Goal: Task Accomplishment & Management: Manage account settings

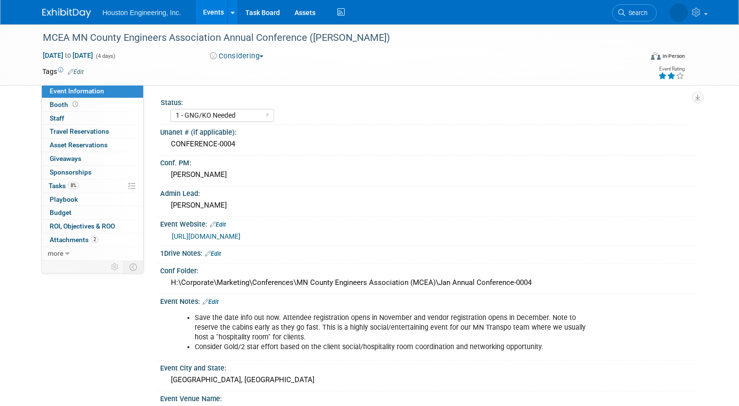
select select "1 - GNG/KO Needed"
select select "Transportation"
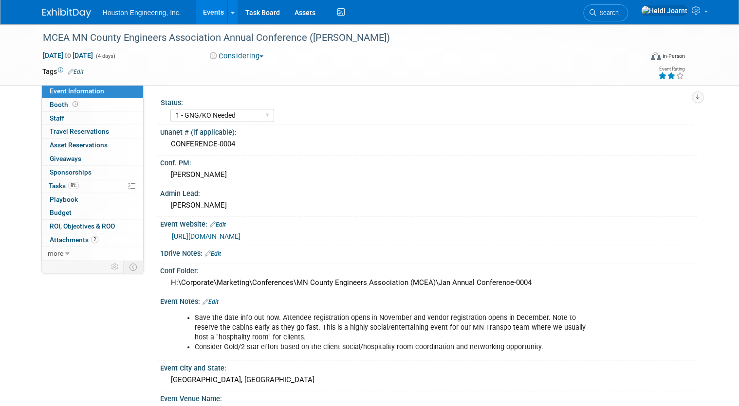
click at [240, 237] on link "[URL][DOMAIN_NAME]" at bounding box center [206, 237] width 69 height 8
click at [619, 11] on span "Search" at bounding box center [607, 12] width 22 height 7
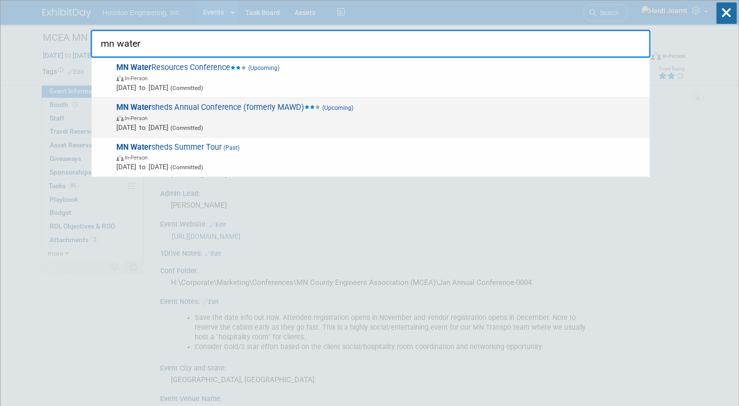
type input "mn water"
click at [237, 113] on span "In-Person" at bounding box center [380, 118] width 528 height 10
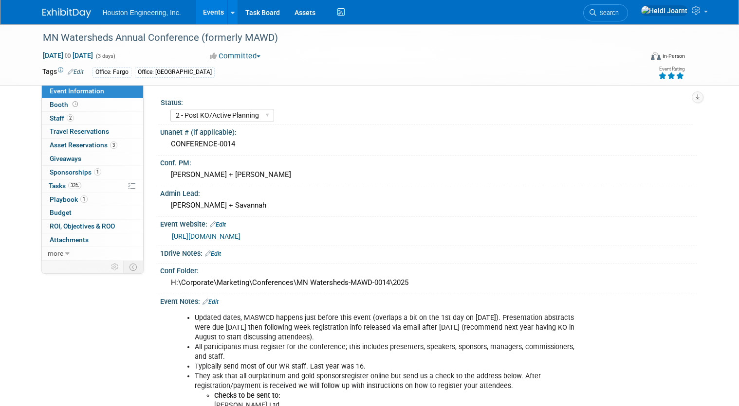
select select "2 - Post KO/Active Planning"
select select "Yes"
select select "Water Resources"
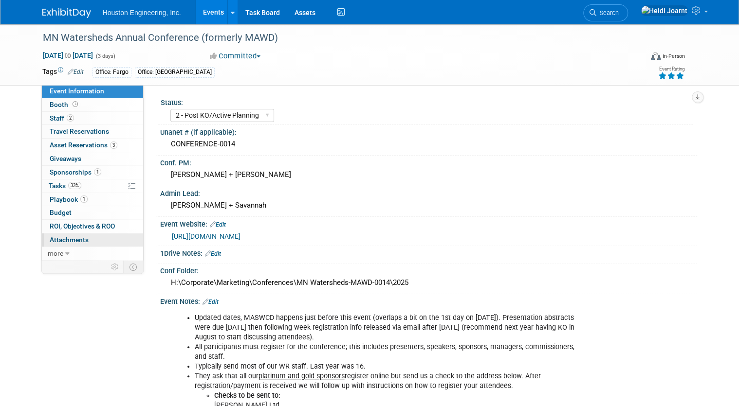
click at [87, 238] on link "0 Attachments 0" at bounding box center [92, 240] width 101 height 13
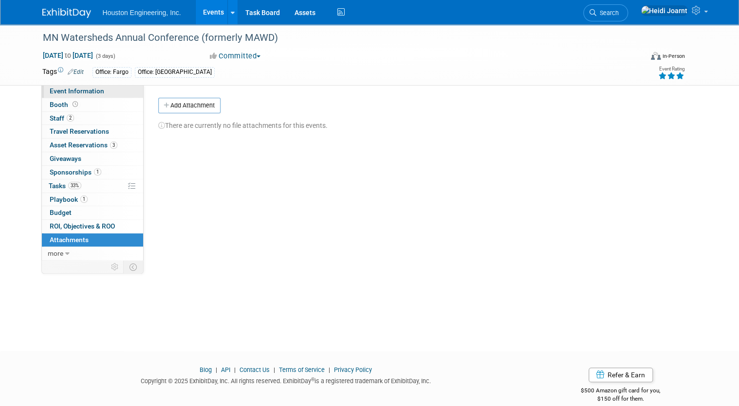
click at [86, 90] on span "Event Information" at bounding box center [77, 91] width 55 height 8
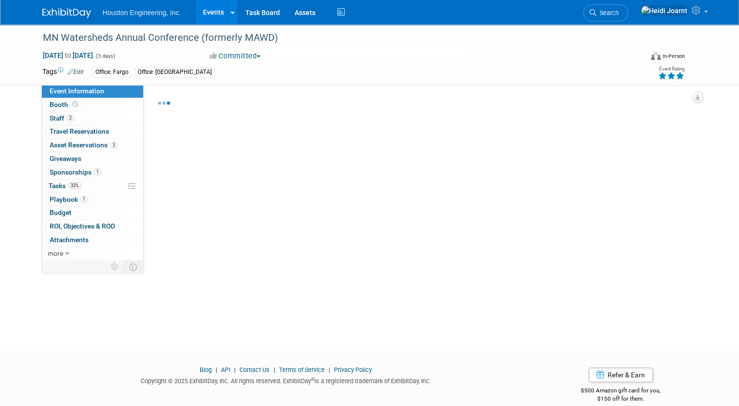
select select "2 - Post KO/Active Planning"
select select "Yes"
select select "Water Resources"
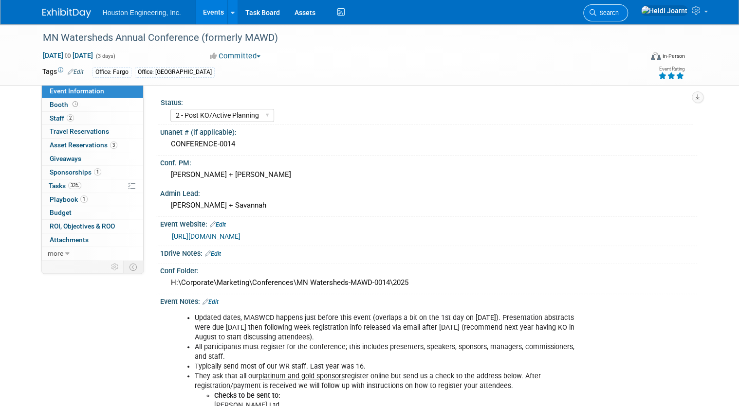
click at [628, 15] on link "Search" at bounding box center [605, 12] width 45 height 17
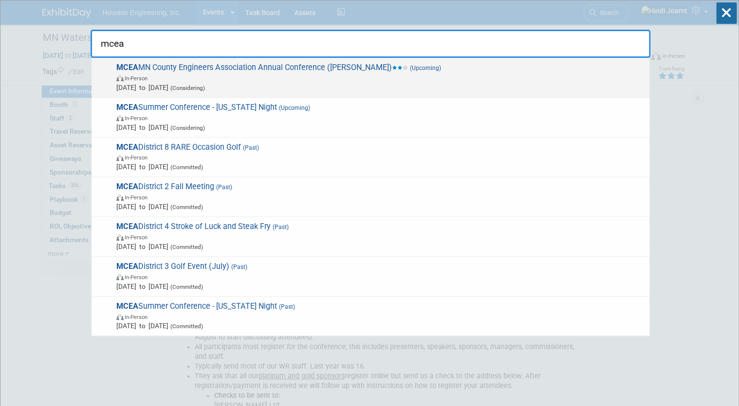
type input "mcea"
click at [348, 78] on span "In-Person" at bounding box center [380, 78] width 528 height 10
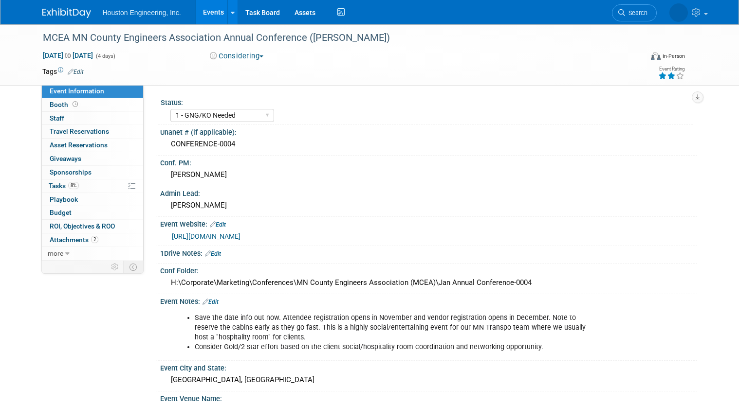
select select "1 - GNG/KO Needed"
select select "Transportation"
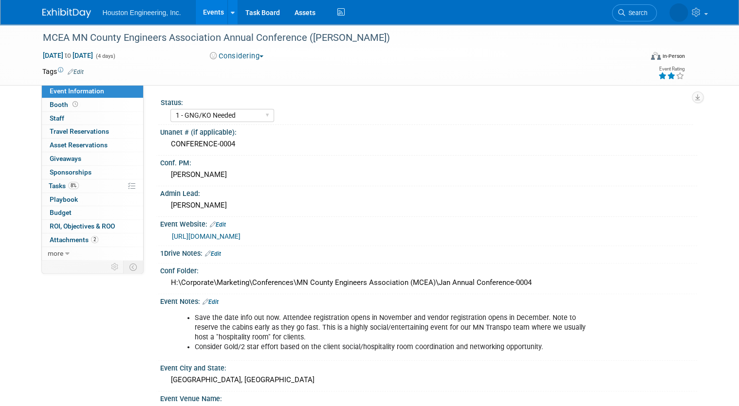
scroll to position [78, 0]
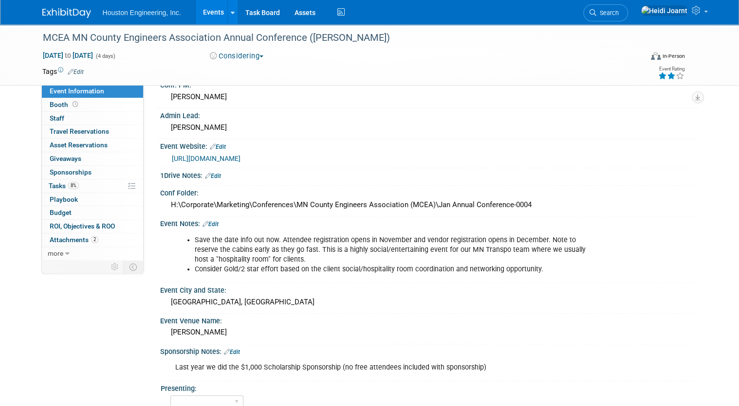
click at [209, 221] on link "Edit" at bounding box center [210, 224] width 16 height 7
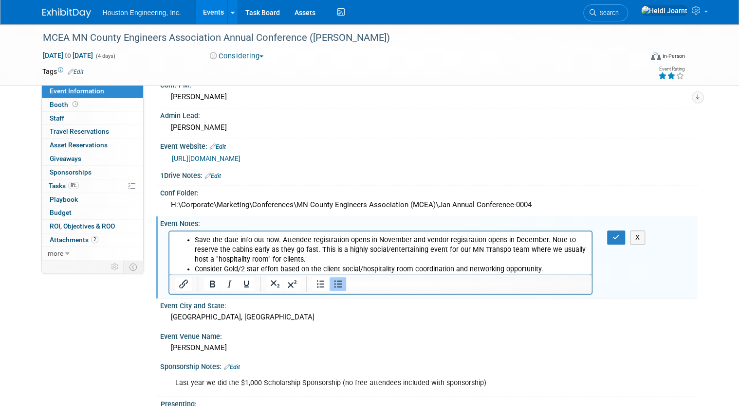
scroll to position [0, 0]
drag, startPoint x: 422, startPoint y: 241, endPoint x: 281, endPoint y: 244, distance: 141.6
click at [281, 244] on li "Save the date info out now. Attendee registration opens in November and vendor …" at bounding box center [390, 249] width 392 height 29
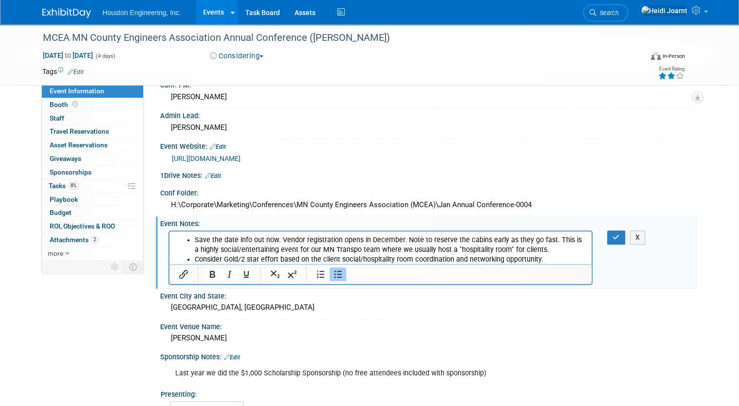
click at [403, 238] on li "Save the date info out now. Vendor registration opens in December. Note to rese…" at bounding box center [390, 244] width 392 height 19
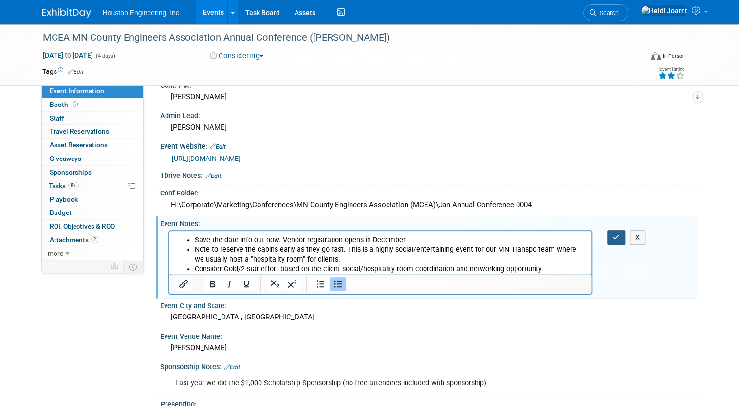
click at [623, 236] on button "button" at bounding box center [616, 238] width 18 height 14
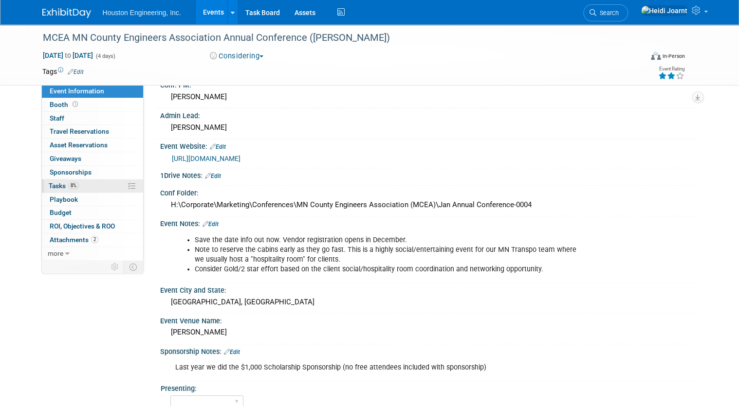
click at [84, 187] on link "8% Tasks 8%" at bounding box center [92, 186] width 101 height 13
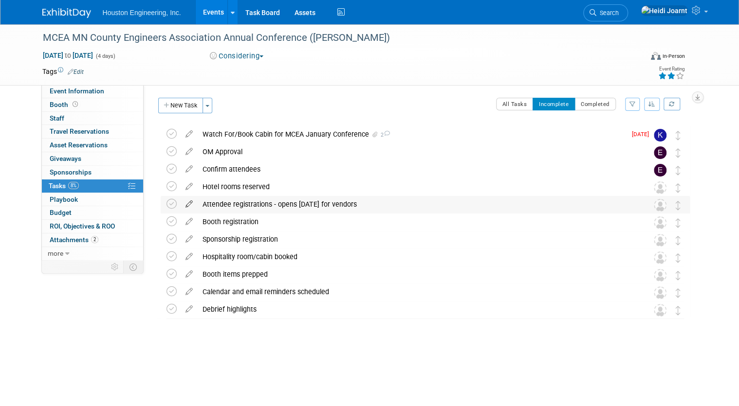
click at [183, 204] on icon at bounding box center [189, 202] width 17 height 12
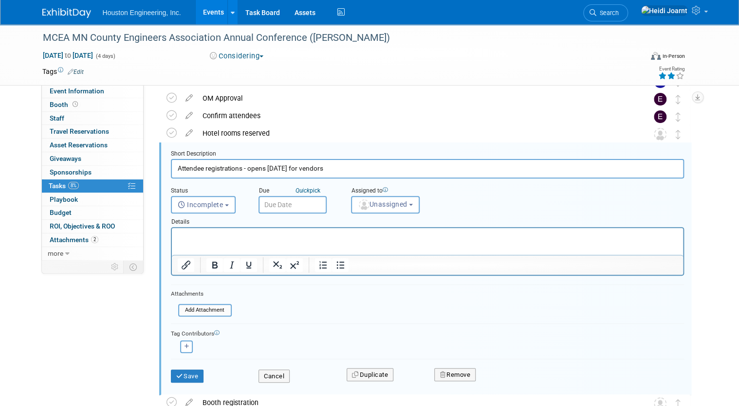
click at [238, 168] on input "Attendee registrations - opens Dec 1 for vendors" at bounding box center [427, 168] width 513 height 19
click at [281, 168] on input "Attendee registrations and book hotel/hospitality rooms - opens Dec 1 for vendo…" at bounding box center [427, 168] width 513 height 19
type input "Attendee registrations and book cabins/hospitality rooms - opens Dec 1 for vend…"
click at [398, 200] on span "Unassigned" at bounding box center [383, 204] width 50 height 8
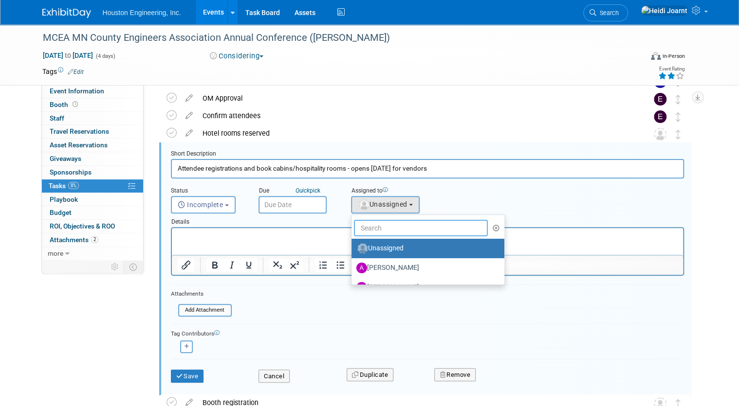
click at [393, 220] on input "text" at bounding box center [421, 228] width 134 height 17
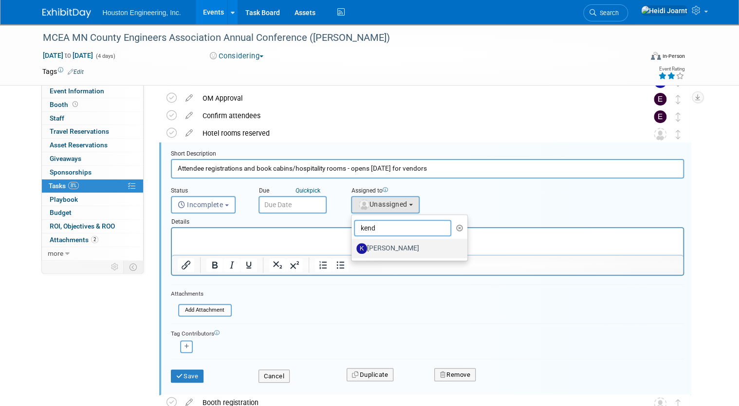
type input "kend"
click at [398, 246] on label "[PERSON_NAME]" at bounding box center [407, 249] width 102 height 16
click at [353, 246] on input "[PERSON_NAME]" at bounding box center [349, 247] width 6 height 6
select select "c650933e-4650-49bb-85a6-fcb20801c921"
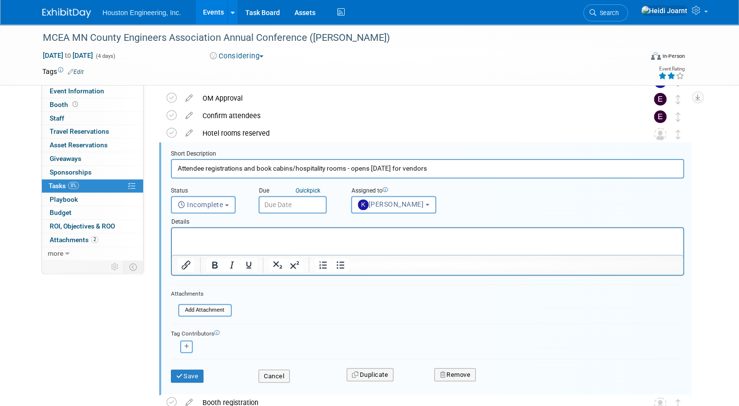
click at [184, 346] on icon "button" at bounding box center [186, 346] width 5 height 5
select select
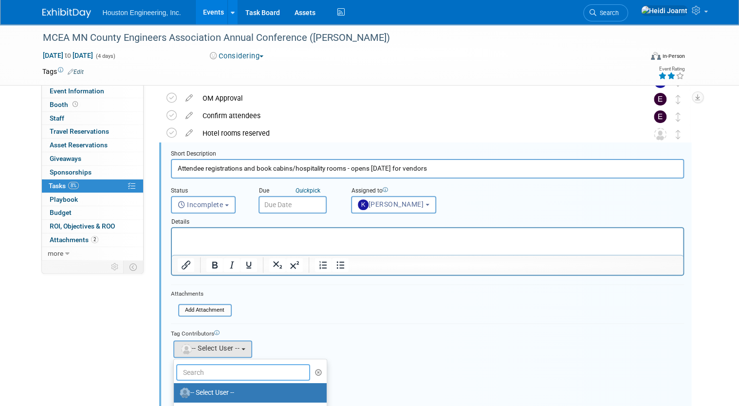
click at [214, 371] on input "text" at bounding box center [243, 372] width 134 height 17
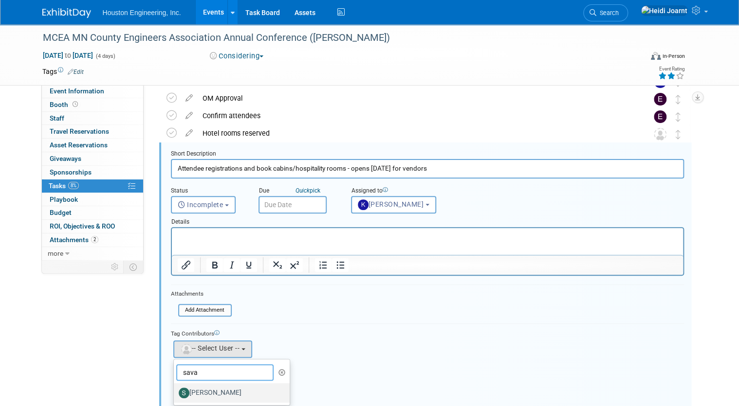
type input "sava"
click at [212, 389] on label "[PERSON_NAME]" at bounding box center [230, 393] width 102 height 16
click at [175, 389] on input "[PERSON_NAME]" at bounding box center [172, 392] width 6 height 6
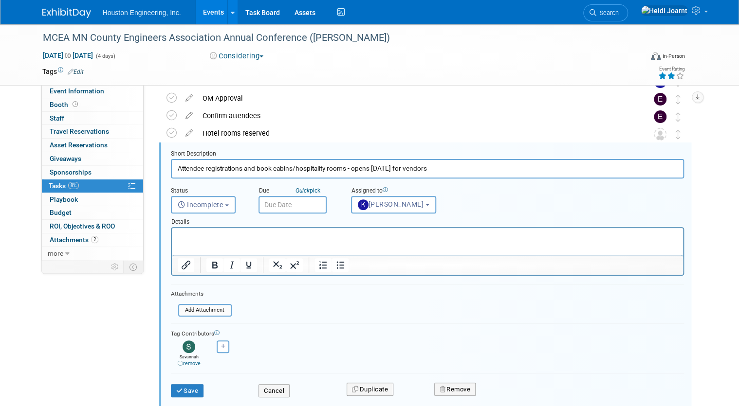
click at [214, 234] on p "Rich Text Area. Press ALT-0 for help." at bounding box center [427, 236] width 500 height 9
click at [177, 385] on button "Save" at bounding box center [187, 391] width 33 height 14
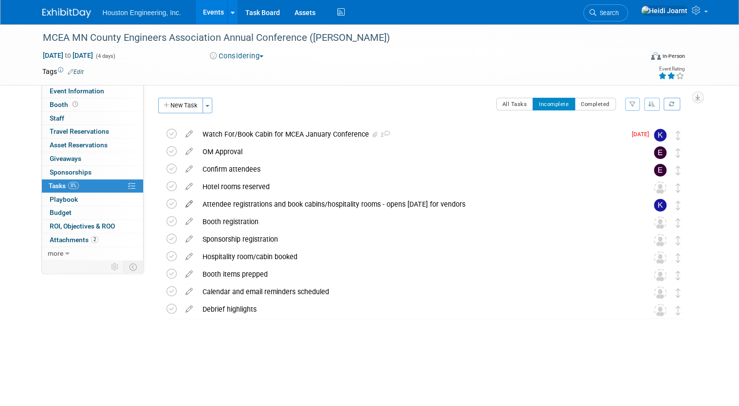
click at [184, 206] on icon at bounding box center [189, 202] width 17 height 12
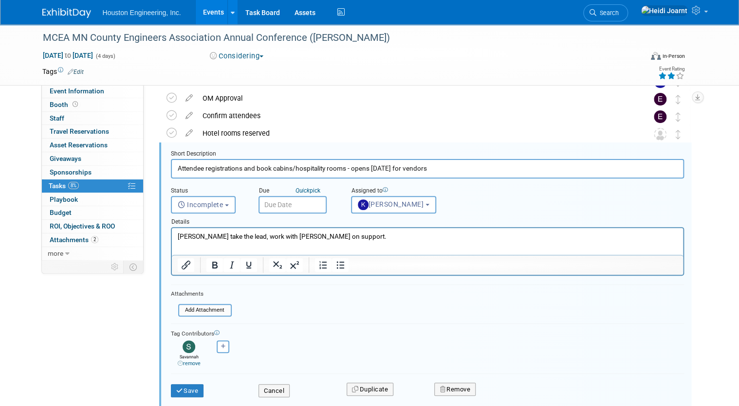
click at [287, 203] on input "text" at bounding box center [292, 205] width 68 height 18
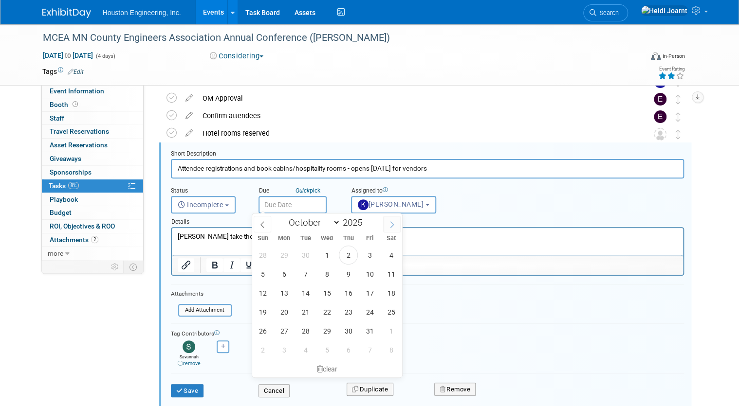
click at [391, 226] on icon at bounding box center [391, 224] width 3 height 6
select select "10"
click at [393, 252] on span "1" at bounding box center [391, 255] width 19 height 19
type input "Nov 1, 2025"
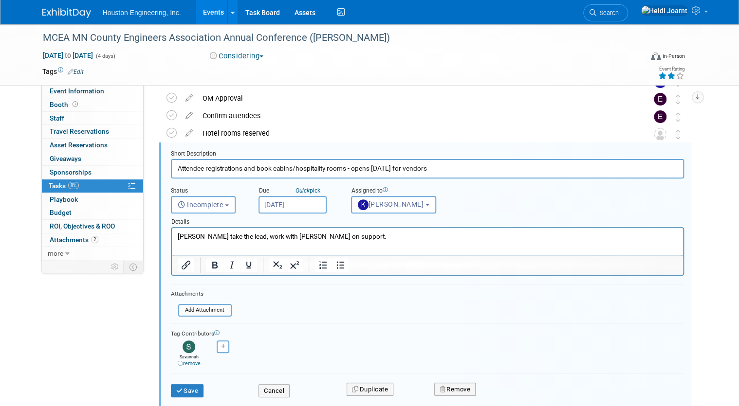
click at [354, 238] on p "Kendra take the lead, work with Savanah on support." at bounding box center [427, 236] width 500 height 9
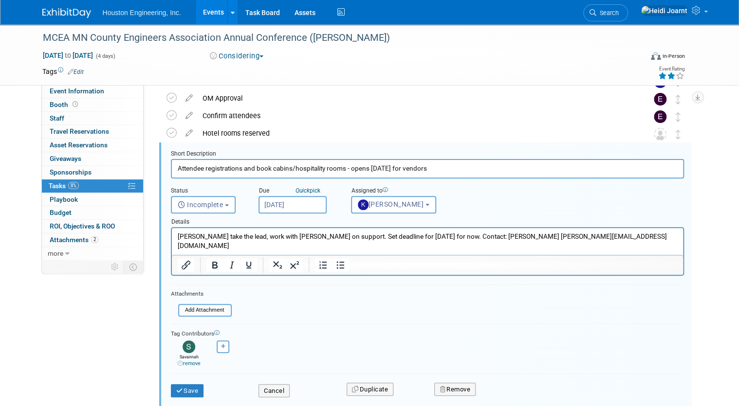
click at [501, 237] on p "Kendra take the lead, work with Savanah on support. Set deadline for Nov 1 for …" at bounding box center [427, 241] width 500 height 18
click at [188, 387] on button "Save" at bounding box center [187, 391] width 33 height 14
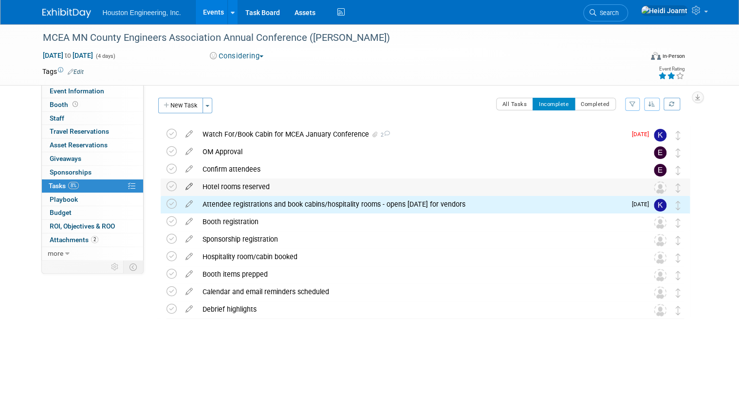
click at [185, 187] on icon at bounding box center [189, 185] width 17 height 12
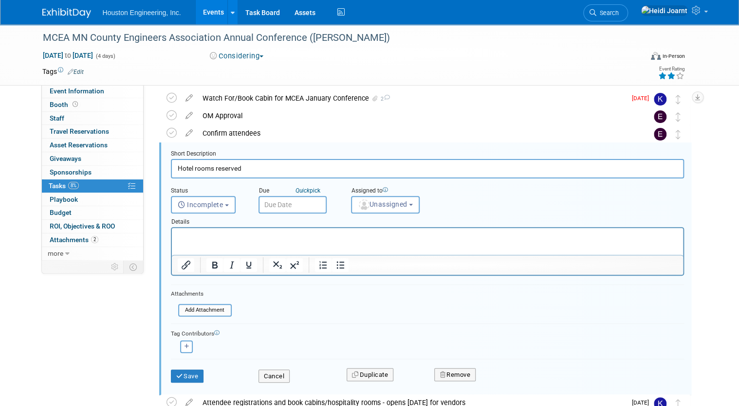
scroll to position [192, 0]
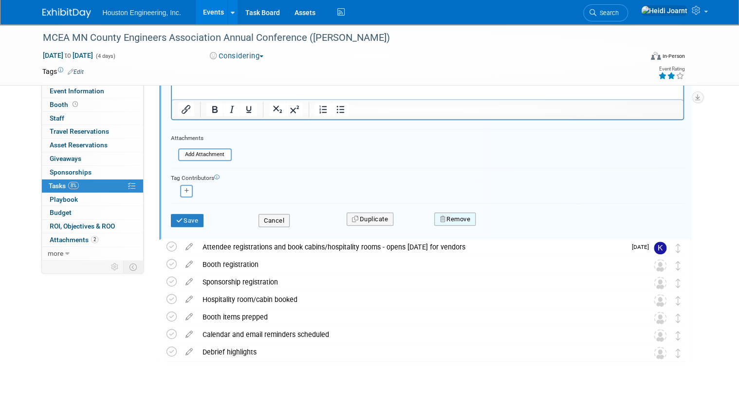
click at [458, 216] on button "Remove" at bounding box center [454, 220] width 41 height 14
click at [509, 225] on link "Yes" at bounding box center [509, 227] width 28 height 16
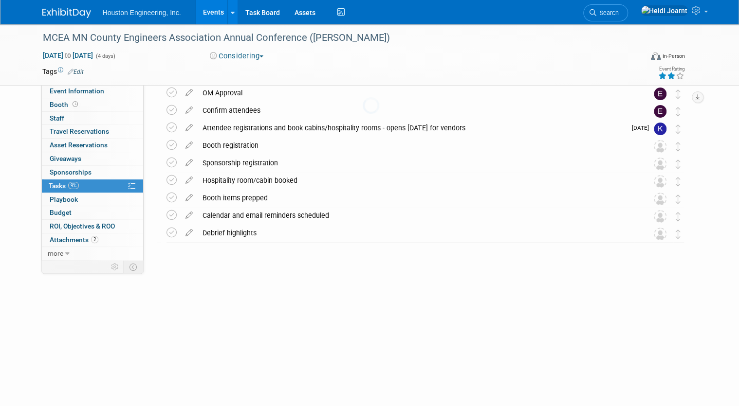
scroll to position [0, 0]
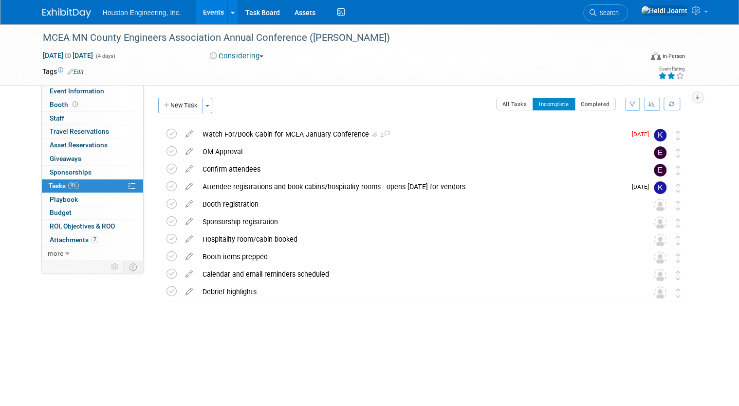
click at [220, 187] on div "Attendee registrations and book cabins/hospitality rooms - opens Dec 1 for vend…" at bounding box center [412, 187] width 428 height 17
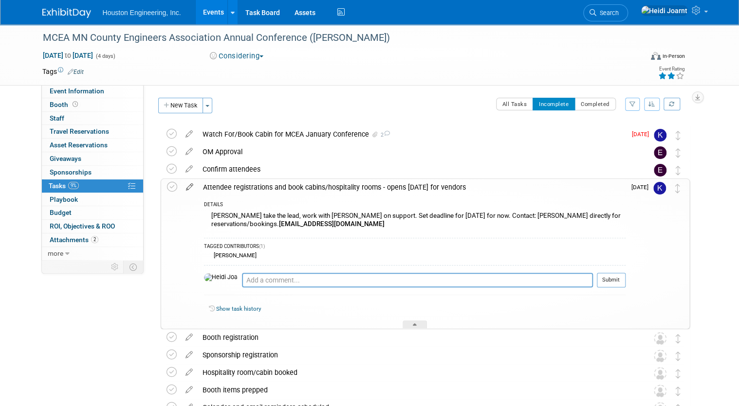
click at [183, 184] on icon at bounding box center [189, 185] width 17 height 12
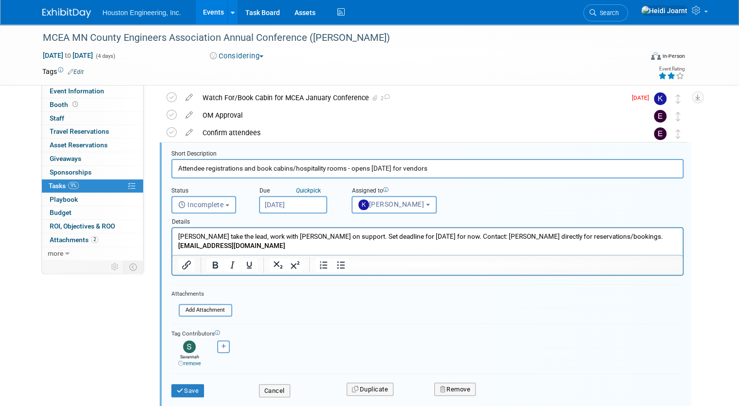
click at [658, 237] on p "Kendra take the lead, work with Savanah on support. Set deadline for Nov 1 for …" at bounding box center [427, 241] width 499 height 18
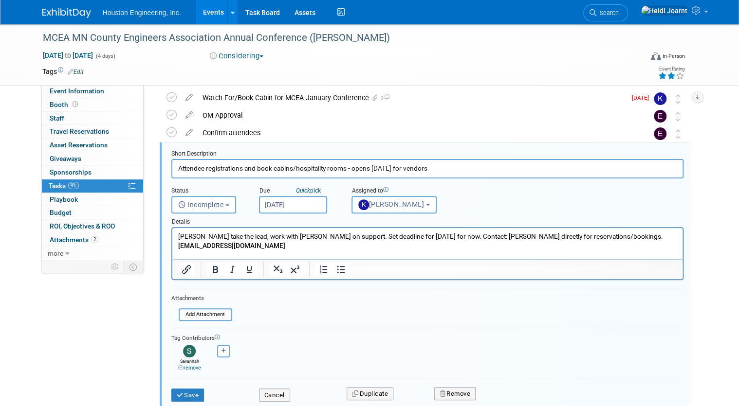
drag, startPoint x: 251, startPoint y: 168, endPoint x: 159, endPoint y: 169, distance: 92.5
click at [164, 169] on form "Short Description Attendee registrations and book cabins/hospitality rooms - op…" at bounding box center [427, 281] width 527 height 262
click at [307, 260] on p "Try to get a cabins for people to stay﻿" at bounding box center [427, 264] width 499 height 9
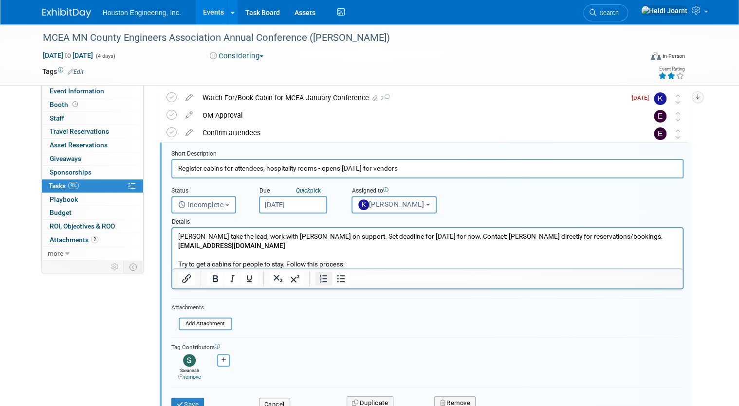
click at [318, 279] on icon "Numbered list" at bounding box center [324, 279] width 12 height 12
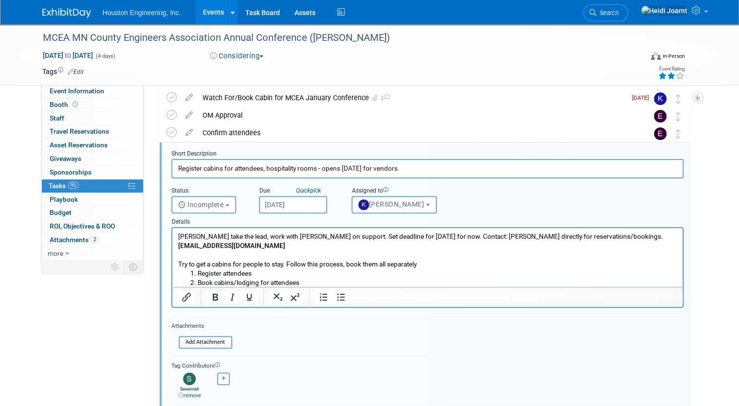
drag, startPoint x: 313, startPoint y: 169, endPoint x: 164, endPoint y: 175, distance: 150.0
click at [164, 175] on form "Short Description Register cabins for attendees, hospitality rooms - opens Dec …" at bounding box center [427, 295] width 527 height 290
click at [322, 287] on div at bounding box center [427, 297] width 510 height 20
click at [333, 288] on li "Book Hospitality suite for the client social" at bounding box center [436, 292] width 479 height 9
click at [416, 288] on li "Book Hospitality suite for the client social. Request room 182 in ShoreView Sui" at bounding box center [436, 292] width 479 height 9
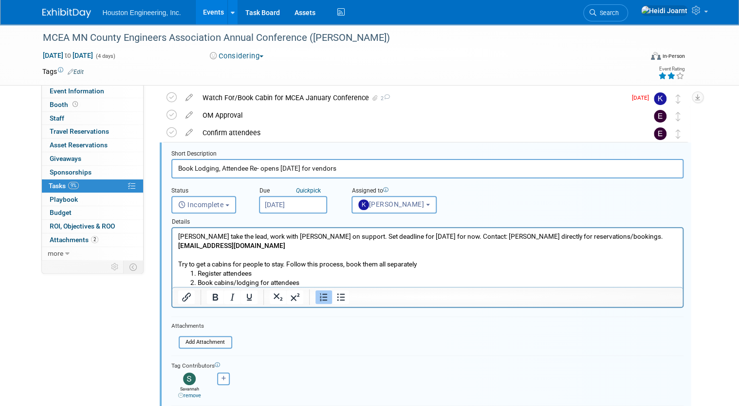
drag, startPoint x: 376, startPoint y: 284, endPoint x: 348, endPoint y: 283, distance: 28.2
click at [348, 288] on li "Book Hospitality suite for the client social. Request room 182 in ShoreView are…" at bounding box center [436, 292] width 479 height 9
click at [285, 288] on li "Book Hospitality suite for the client social. Request room 182 in ShoreView are…" at bounding box center [436, 292] width 479 height 9
click at [216, 288] on li "Book Hospitality suite for the client social. Request room 182 in ShoreView are…" at bounding box center [436, 292] width 479 height 9
click at [322, 278] on li "Book cabins/lodging for attendees" at bounding box center [436, 282] width 479 height 9
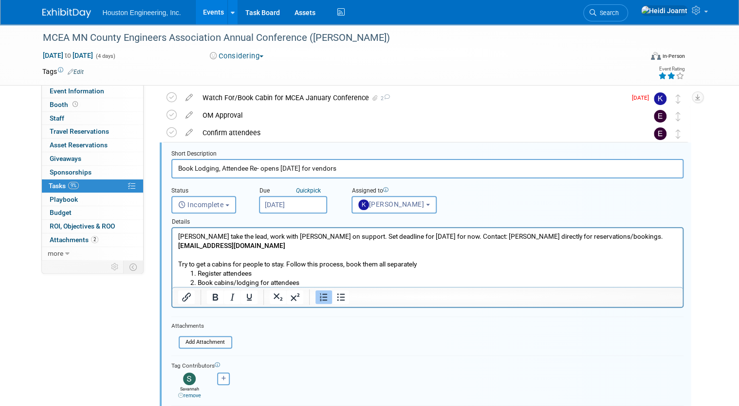
click at [253, 169] on input "Book Lodging, Attendee Re- opens Dec 1 for vendors" at bounding box center [427, 168] width 512 height 19
click at [338, 278] on li "Book cabins/lodging for attendees" at bounding box center [436, 282] width 479 height 9
click at [213, 168] on input "Book Lodgingopens Dec 1 for vendors" at bounding box center [427, 168] width 512 height 19
type input "Complete attendee registration, lodging, and book hospitality suite - opens Dec…"
drag, startPoint x: 333, startPoint y: 272, endPoint x: 305, endPoint y: 273, distance: 28.3
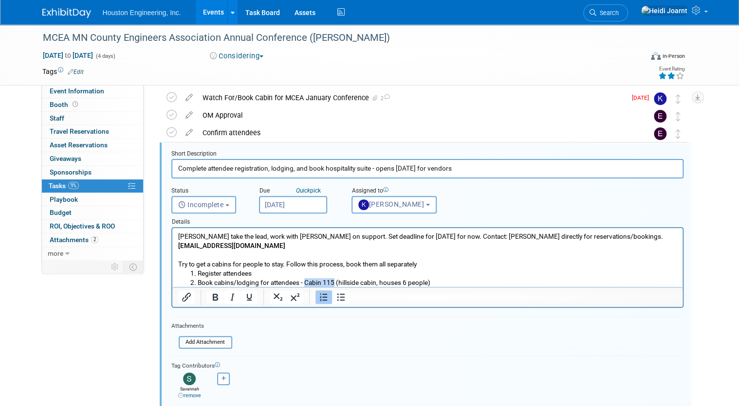
click at [305, 278] on li "Book cabins/lodging for attendees - Cabin 115 (hillside cabin, houses 6 people)" at bounding box center [436, 282] width 479 height 9
click at [267, 260] on p "Try to get a cabins for people to stay﻿. Follow this process, book them all sep…" at bounding box center [427, 264] width 499 height 9
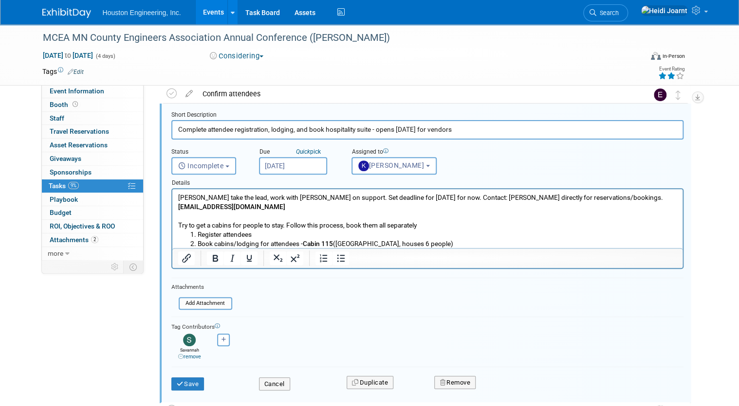
click at [424, 199] on p "Kendra take the lead, work with Savanah on support. Set deadline for Nov 1 for …" at bounding box center [427, 202] width 499 height 18
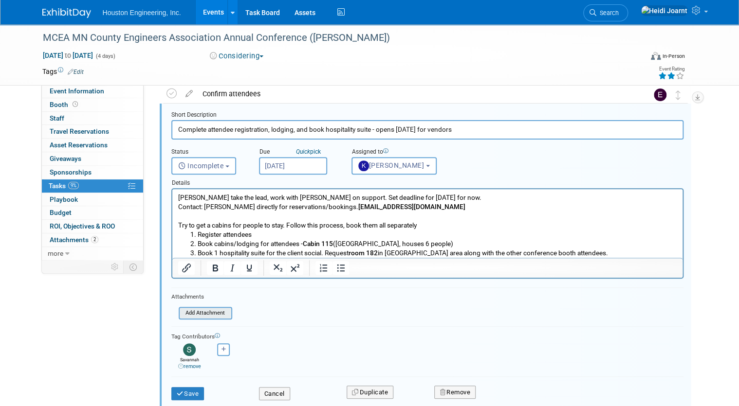
click at [191, 315] on input "file" at bounding box center [181, 313] width 99 height 11
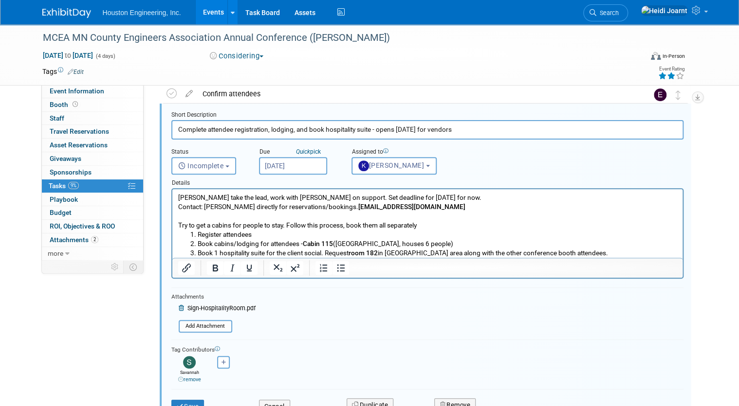
click at [415, 210] on p "Contact: Emily directly for reservations/bookings. EMurray@mncounties.org" at bounding box center [427, 206] width 499 height 9
click at [389, 215] on p "Rich Text Area. Press ALT-0 for help." at bounding box center [427, 216] width 499 height 9
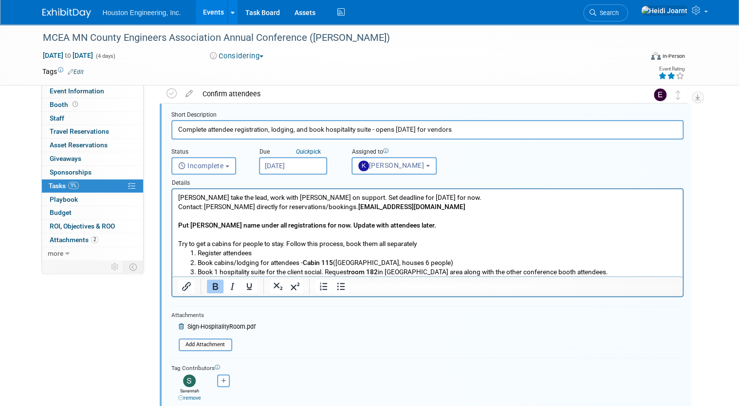
click at [435, 231] on p "Rich Text Area. Press ALT-0 for help." at bounding box center [427, 234] width 499 height 9
click at [433, 225] on p "Put Erik Hove's name under all registrations for now. Update with attendees lat…" at bounding box center [427, 225] width 499 height 9
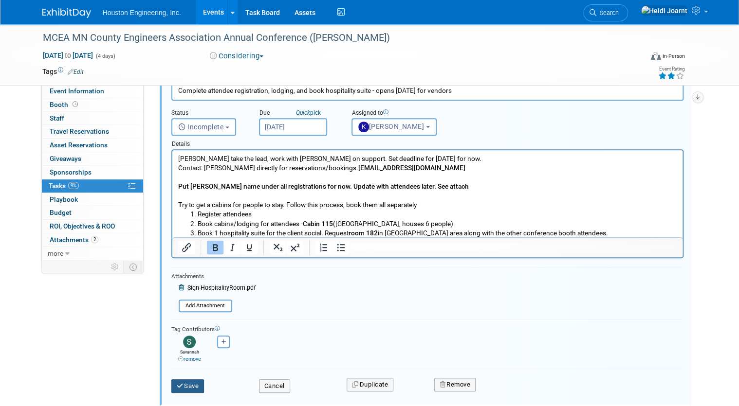
click at [181, 382] on button "Save" at bounding box center [187, 387] width 33 height 14
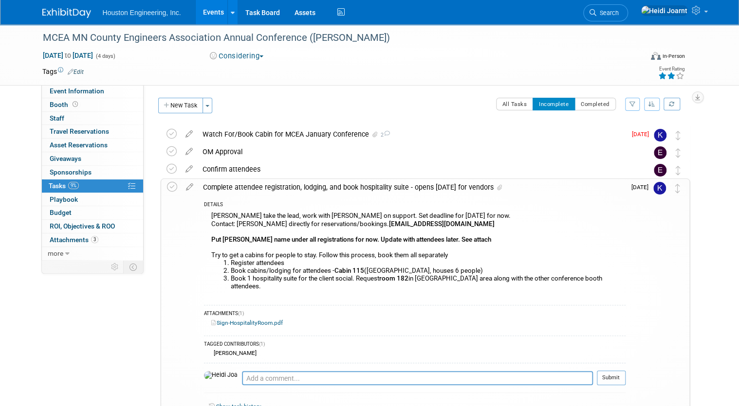
scroll to position [78, 0]
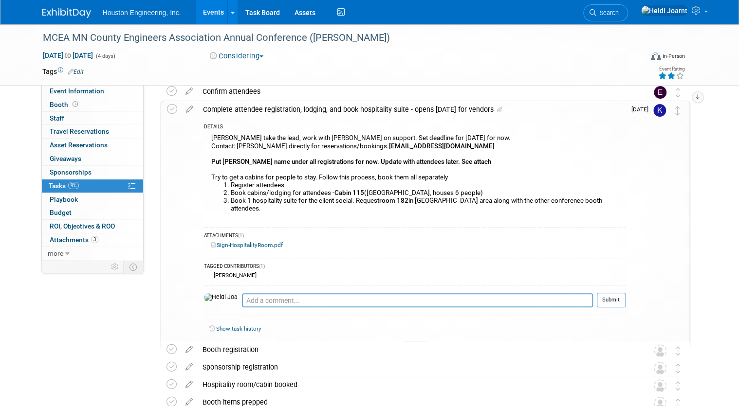
click at [417, 341] on div at bounding box center [414, 345] width 24 height 8
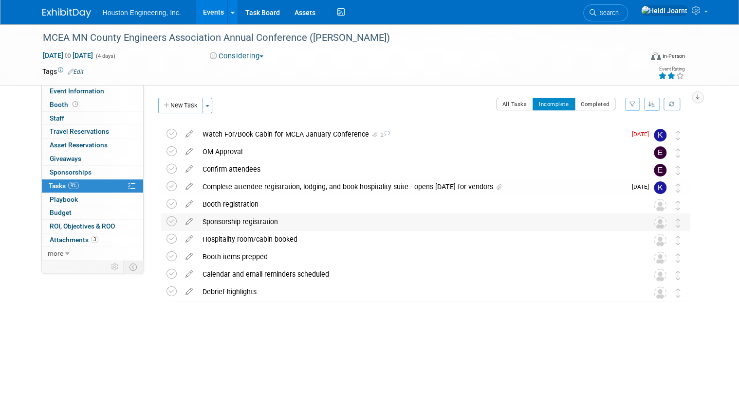
scroll to position [0, 0]
click at [87, 93] on span "Event Information" at bounding box center [77, 91] width 55 height 8
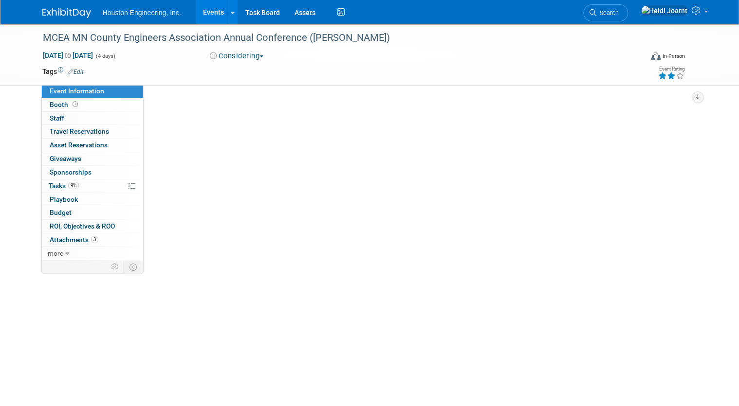
select select "1 - GNG/KO Needed"
select select "Transportation"
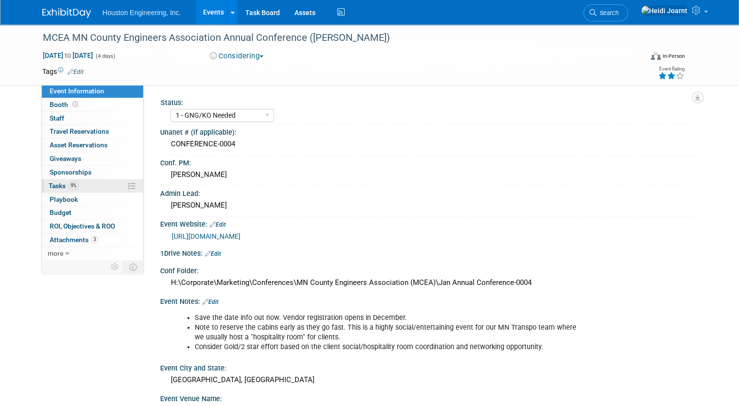
click at [73, 186] on link "9% Tasks 9%" at bounding box center [92, 186] width 101 height 13
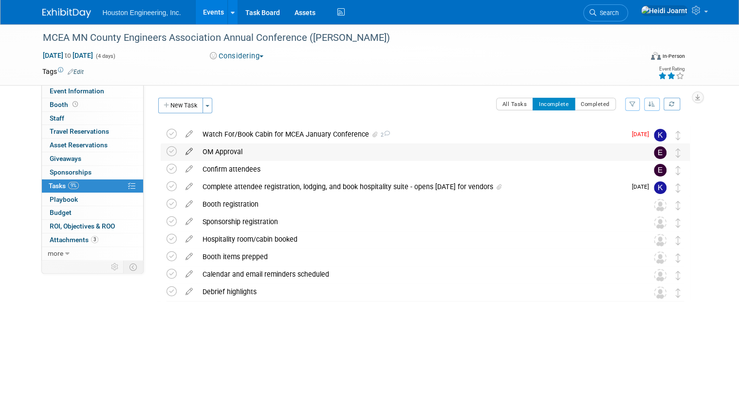
click at [184, 150] on icon at bounding box center [189, 150] width 17 height 12
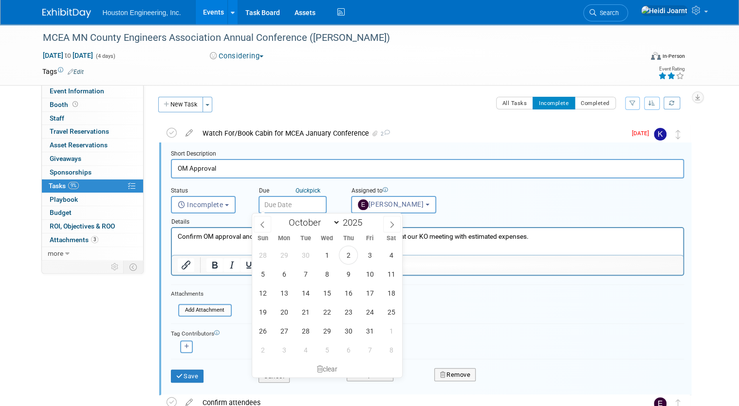
click at [287, 204] on input "text" at bounding box center [292, 205] width 68 height 18
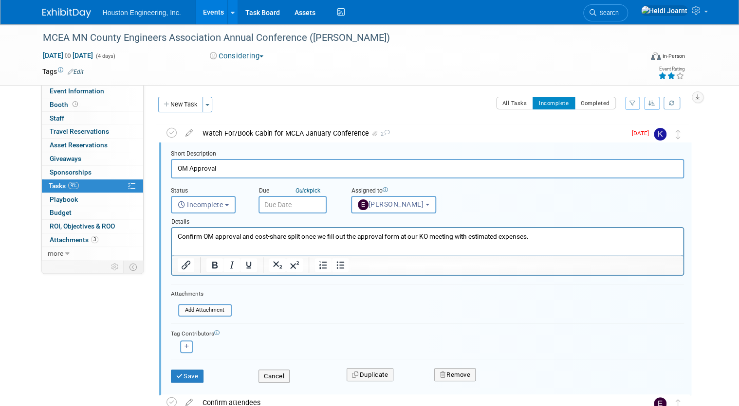
click at [164, 245] on form "Short Description OM Approval Status <i class="far fa-clock" style="padding: 6p…" at bounding box center [428, 271] width 528 height 243
click at [564, 234] on p "Confirm OM approval and cost-share split once we fill out the approval form at …" at bounding box center [427, 236] width 500 height 9
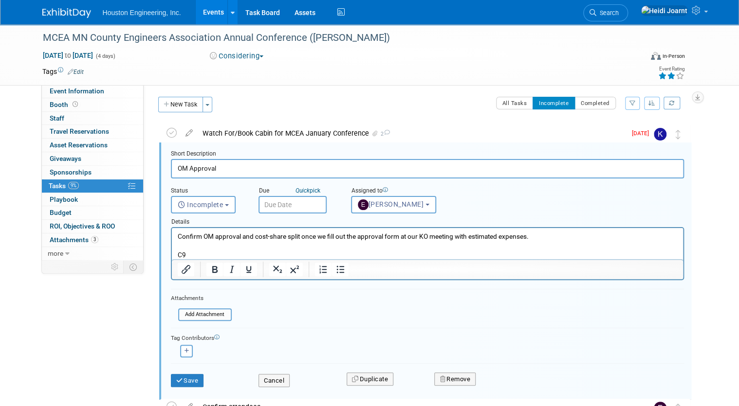
click at [293, 206] on input "text" at bounding box center [292, 205] width 68 height 18
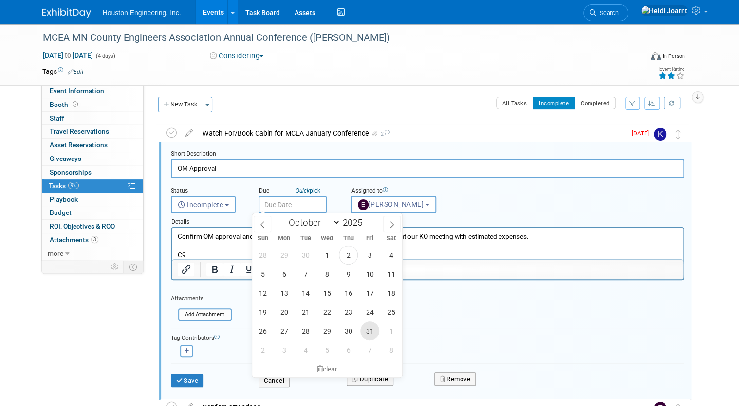
click at [369, 329] on span "31" at bounding box center [369, 331] width 19 height 19
type input "Oct 31, 2025"
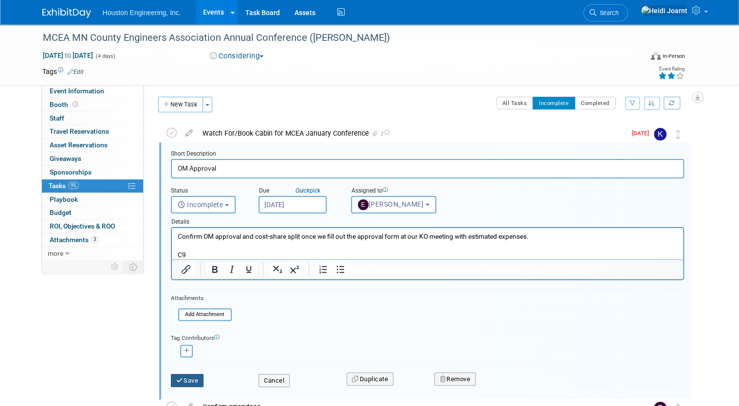
click at [181, 380] on button "Save" at bounding box center [187, 381] width 33 height 14
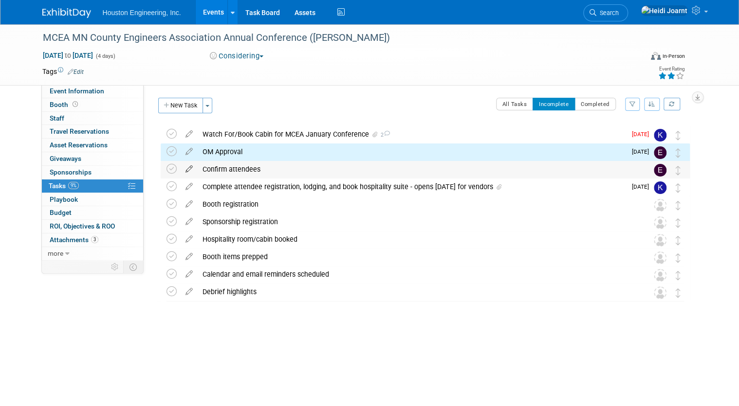
click at [187, 170] on icon at bounding box center [189, 167] width 17 height 12
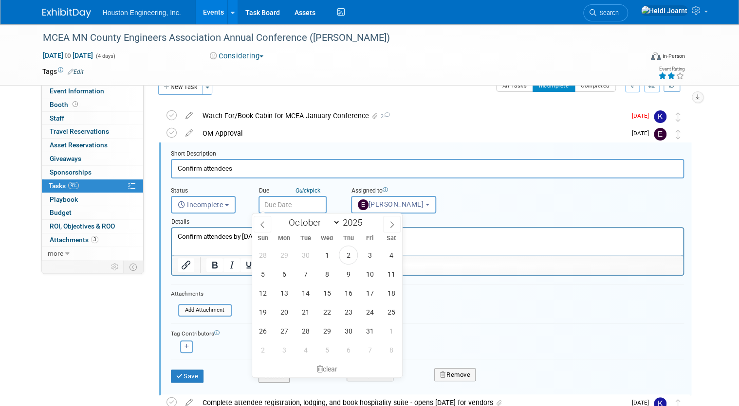
click at [277, 204] on input "text" at bounding box center [292, 205] width 68 height 18
click at [373, 335] on span "31" at bounding box center [369, 331] width 19 height 19
type input "Oct 31, 2025"
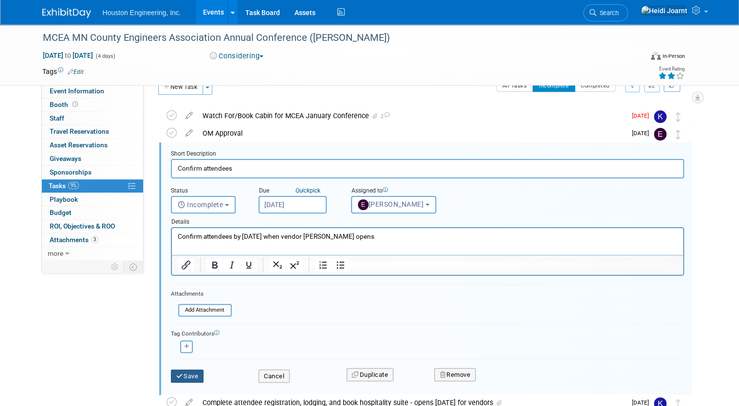
click at [182, 376] on button "Save" at bounding box center [187, 377] width 33 height 14
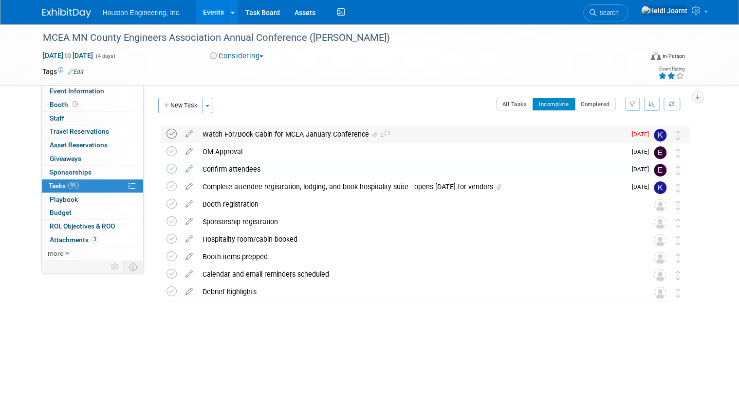
click at [166, 133] on icon at bounding box center [171, 134] width 10 height 10
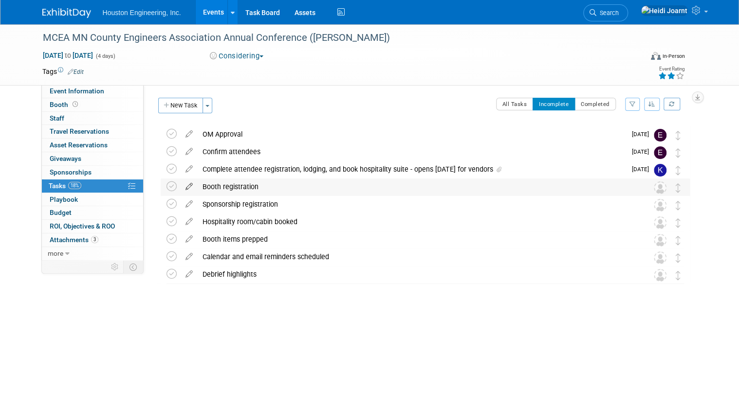
click at [185, 186] on icon at bounding box center [189, 185] width 17 height 12
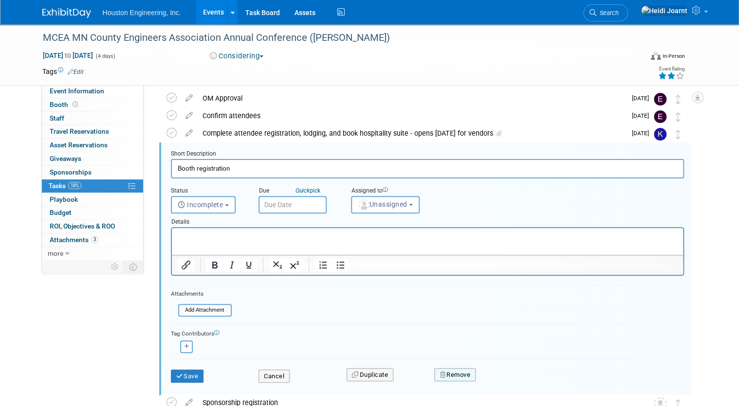
click at [454, 371] on button "Remove" at bounding box center [454, 375] width 41 height 14
click at [477, 306] on form "Short Description Booth registration Status <i class="far fa-clock" style="padd…" at bounding box center [428, 271] width 528 height 243
click at [191, 163] on input "Booth registration" at bounding box center [427, 168] width 513 height 19
click at [186, 167] on input "Booth registration" at bounding box center [427, 168] width 513 height 19
click at [189, 167] on input "Booth registration" at bounding box center [427, 168] width 513 height 19
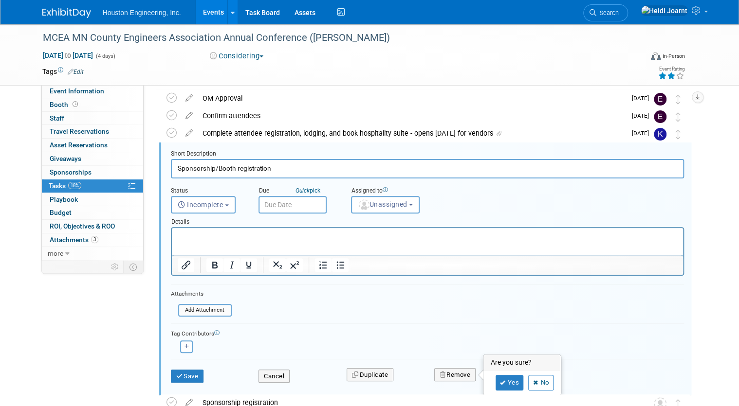
click at [282, 164] on input "Sponsorship/Booth registration" at bounding box center [427, 168] width 513 height 19
type input "Sponsorship/Booth registration"
drag, startPoint x: 241, startPoint y: 241, endPoint x: 576, endPoint y: 546, distance: 453.0
click at [241, 241] on p "Rich Text Area. Press ALT-0 for help." at bounding box center [427, 236] width 500 height 9
click at [549, 382] on link "No" at bounding box center [540, 383] width 25 height 16
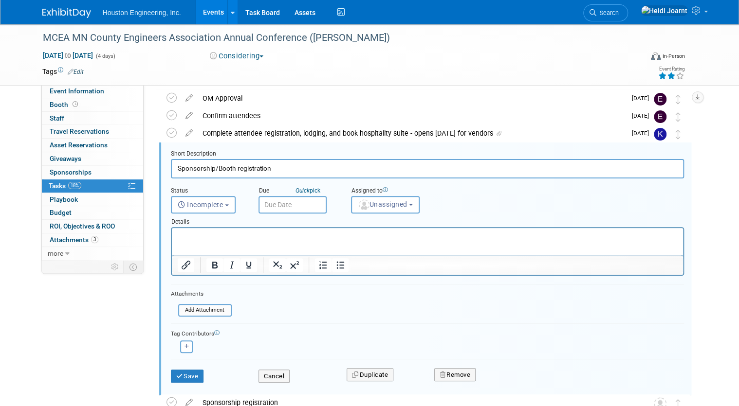
click at [237, 234] on p "Rich Text Area. Press ALT-0 for help." at bounding box center [427, 236] width 500 height 9
copy p "Last year was $1,000, listed as scholarship sponsorship."
click at [177, 373] on button "Save" at bounding box center [187, 377] width 33 height 14
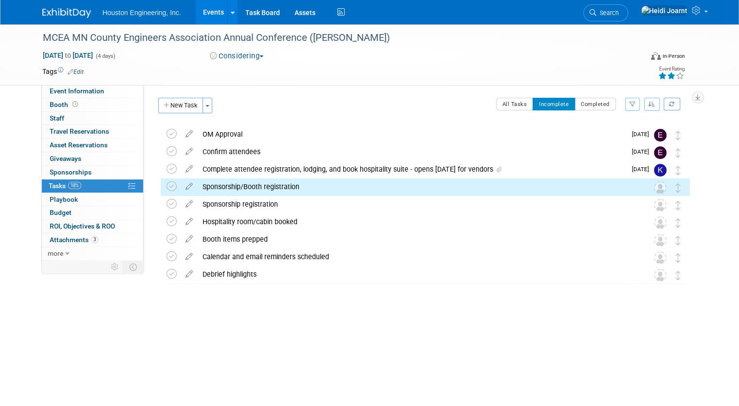
click at [80, 85] on div "MCEA MN County Engineers Association Annual Conference (Cragun's) Jan 20, 2026 …" at bounding box center [369, 54] width 739 height 61
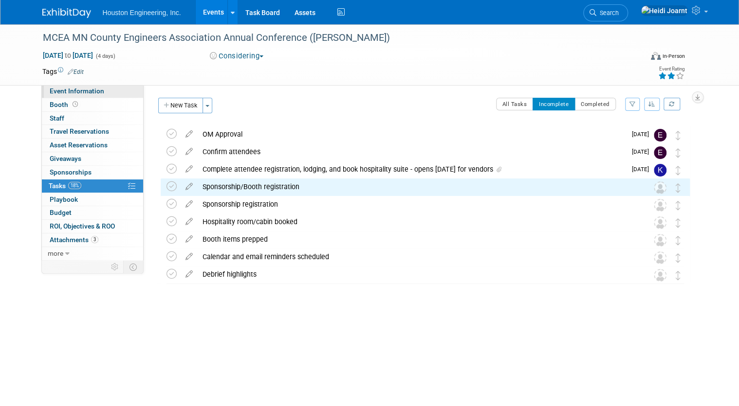
click at [88, 88] on span "Event Information" at bounding box center [77, 91] width 55 height 8
select select "1 - GNG/KO Needed"
select select "Transportation"
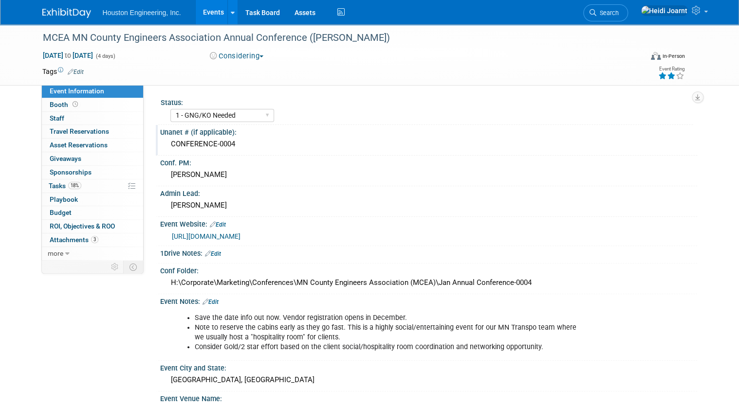
scroll to position [202, 0]
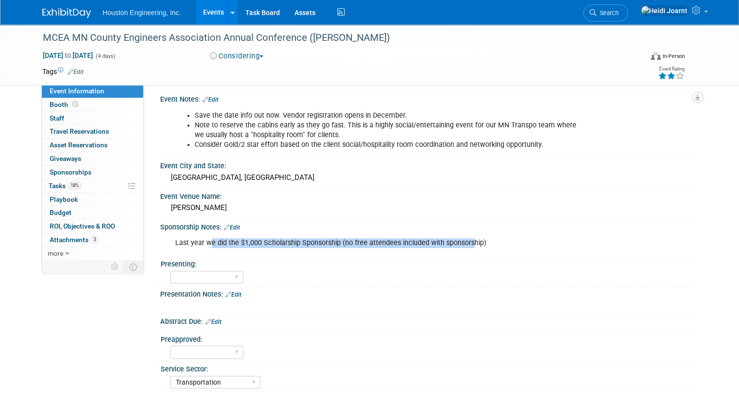
drag, startPoint x: 202, startPoint y: 242, endPoint x: 465, endPoint y: 239, distance: 262.8
click at [465, 239] on div "Last year we did the $1,000 Scholarship Sponsorship (no free attendees included…" at bounding box center [380, 243] width 424 height 19
click at [227, 224] on link "Edit" at bounding box center [232, 227] width 16 height 7
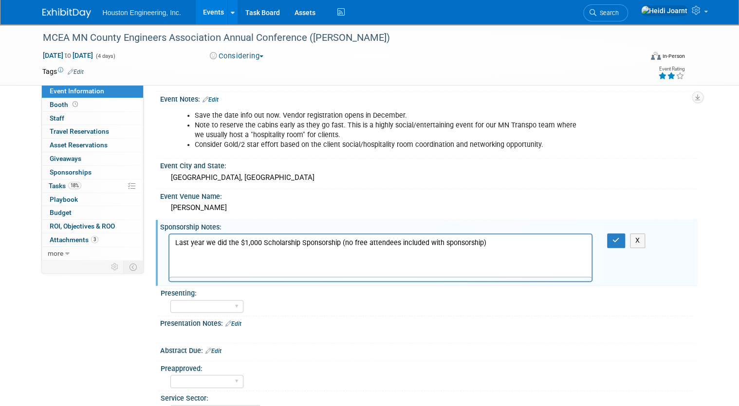
scroll to position [0, 0]
click at [518, 244] on p "Last year we did the $1,000 Scholarship Sponsorship (no free attendees included…" at bounding box center [380, 243] width 411 height 10
click at [619, 237] on icon "button" at bounding box center [615, 240] width 7 height 7
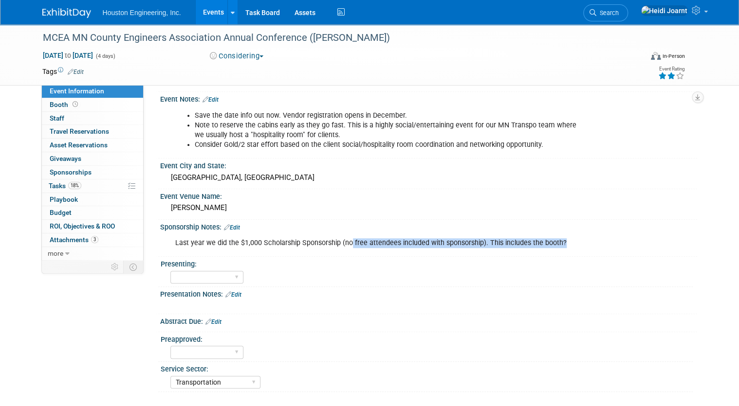
drag, startPoint x: 342, startPoint y: 239, endPoint x: 562, endPoint y: 240, distance: 220.0
click at [562, 240] on div "Last year we did the $1,000 Scholarship Sponsorship (no free attendees included…" at bounding box center [380, 243] width 424 height 19
drag, startPoint x: 562, startPoint y: 240, endPoint x: 514, endPoint y: 238, distance: 48.2
click at [514, 238] on div "Last year we did the $1,000 Scholarship Sponsorship (no free attendees included…" at bounding box center [380, 243] width 424 height 19
click at [230, 225] on link "Edit" at bounding box center [232, 227] width 16 height 7
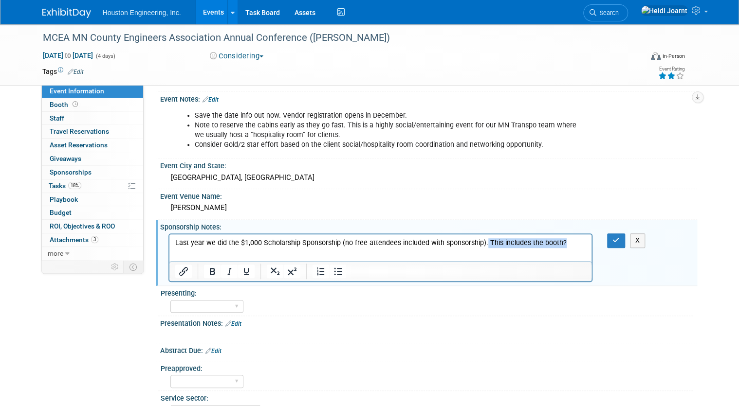
drag, startPoint x: 577, startPoint y: 244, endPoint x: 484, endPoint y: 247, distance: 93.0
click at [484, 247] on p "Last year we did the $1,000 Scholarship Sponsorship (no free attendees included…" at bounding box center [380, 243] width 411 height 10
click at [619, 239] on icon "button" at bounding box center [615, 240] width 7 height 7
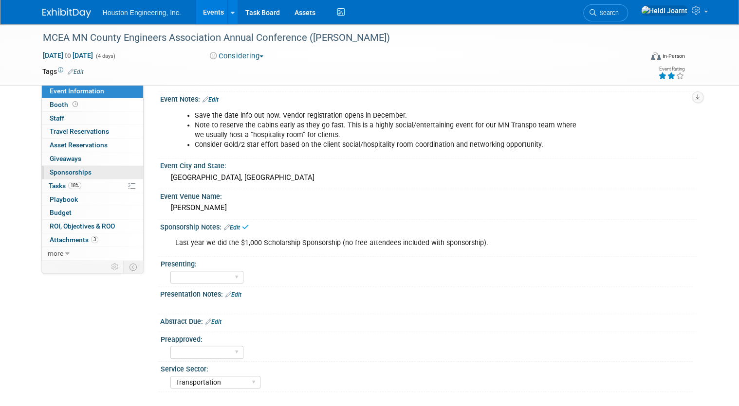
click at [88, 176] on link "0 Sponsorships 0" at bounding box center [92, 172] width 101 height 13
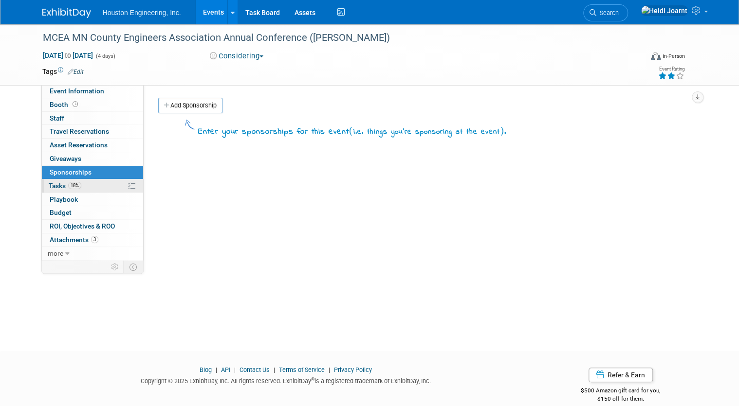
click at [68, 187] on span "18%" at bounding box center [74, 185] width 13 height 7
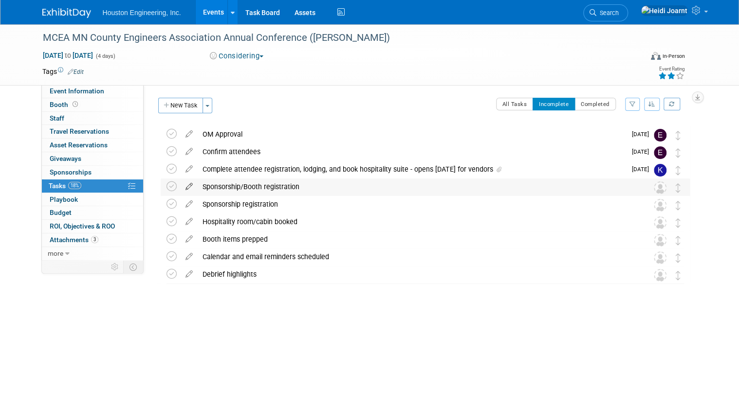
click at [185, 184] on icon at bounding box center [189, 185] width 17 height 12
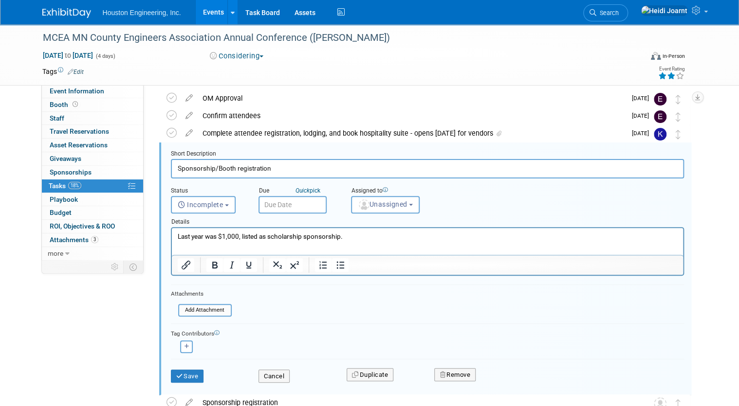
drag, startPoint x: 238, startPoint y: 166, endPoint x: 208, endPoint y: 171, distance: 30.0
click at [208, 171] on input "Sponsorship/Booth registration" at bounding box center [427, 168] width 513 height 19
type input "Scholarship Sponsorship"
click at [352, 232] on p "Last year was $1,000, listed as scholarship sponsorship." at bounding box center [427, 236] width 500 height 9
click at [193, 370] on button "Save" at bounding box center [187, 377] width 33 height 14
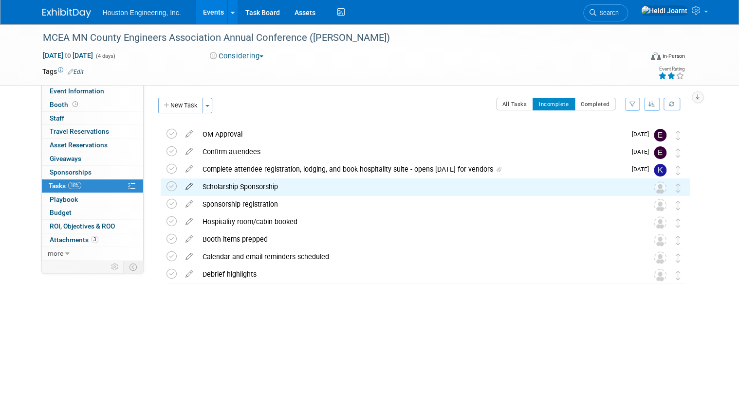
click at [181, 187] on icon at bounding box center [189, 185] width 17 height 12
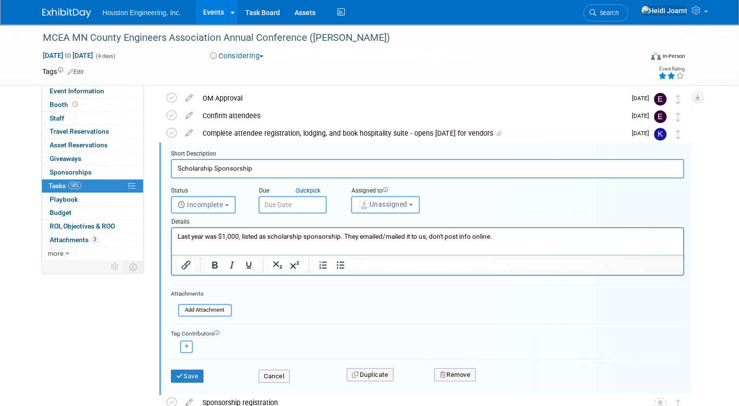
click at [280, 208] on input "text" at bounding box center [292, 205] width 68 height 18
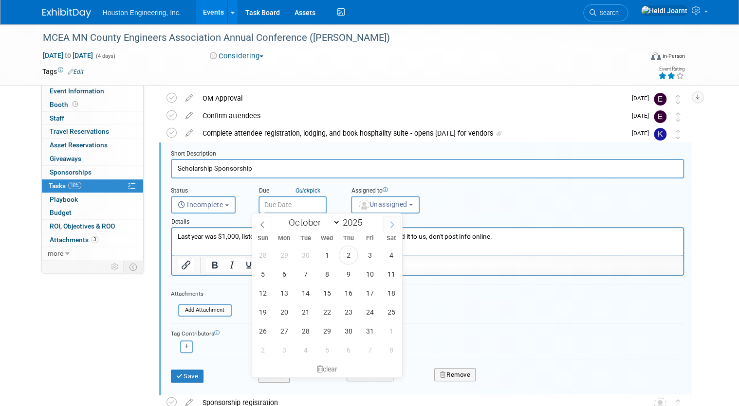
click at [399, 224] on span at bounding box center [392, 224] width 18 height 17
select select "10"
click at [281, 275] on span "3" at bounding box center [283, 274] width 19 height 19
type input "Nov 3, 2025"
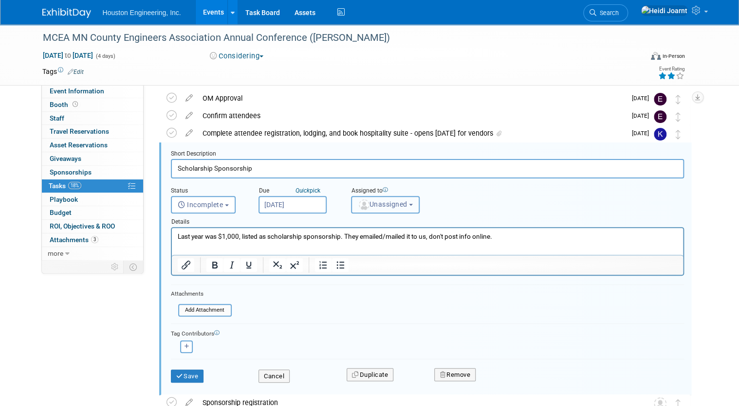
click at [389, 207] on button "Unassigned" at bounding box center [385, 205] width 69 height 18
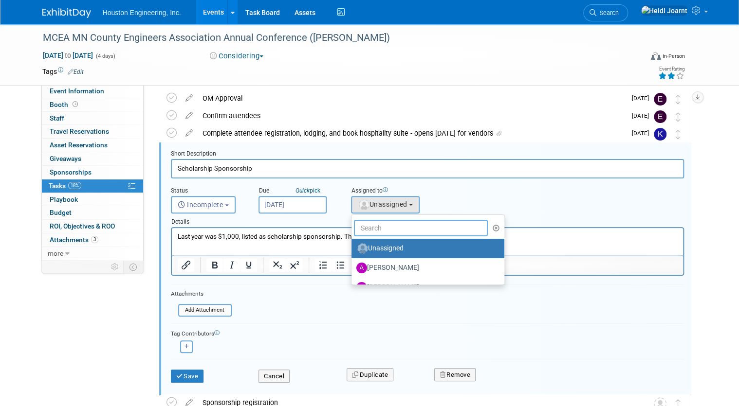
click at [378, 226] on input "text" at bounding box center [421, 228] width 134 height 17
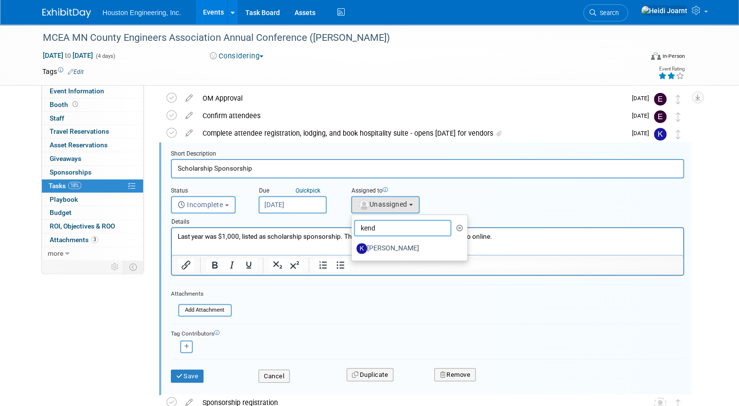
type input "kend"
click at [382, 260] on div at bounding box center [427, 265] width 511 height 16
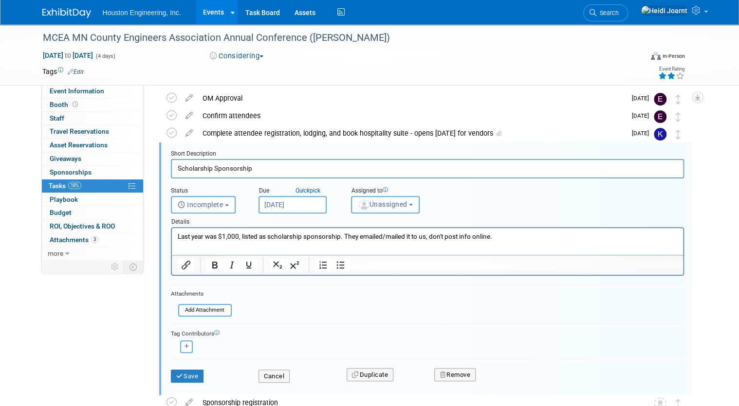
click at [394, 206] on span "Unassigned" at bounding box center [383, 204] width 50 height 8
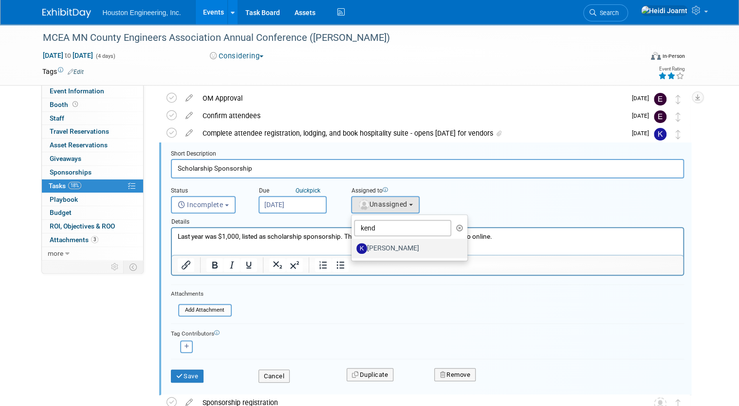
click at [391, 247] on label "[PERSON_NAME]" at bounding box center [407, 249] width 102 height 16
click at [353, 247] on input "[PERSON_NAME]" at bounding box center [349, 247] width 6 height 6
select select "c650933e-4650-49bb-85a6-fcb20801c921"
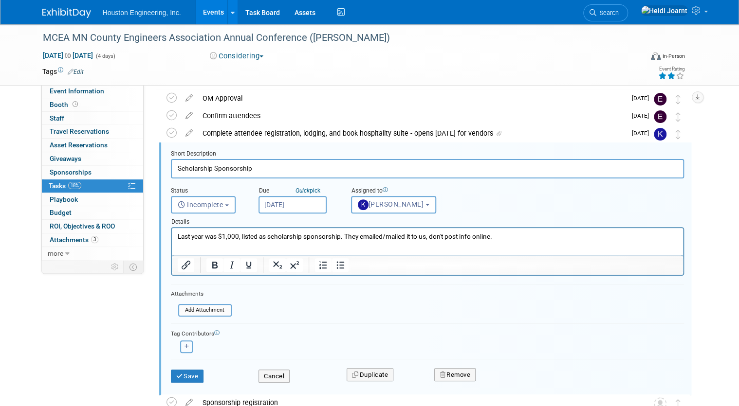
click at [183, 344] on button "button" at bounding box center [186, 347] width 13 height 13
select select
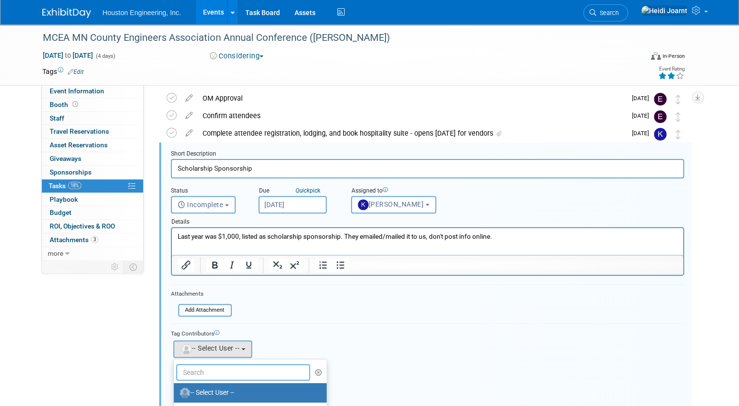
click at [212, 368] on input "text" at bounding box center [243, 372] width 134 height 17
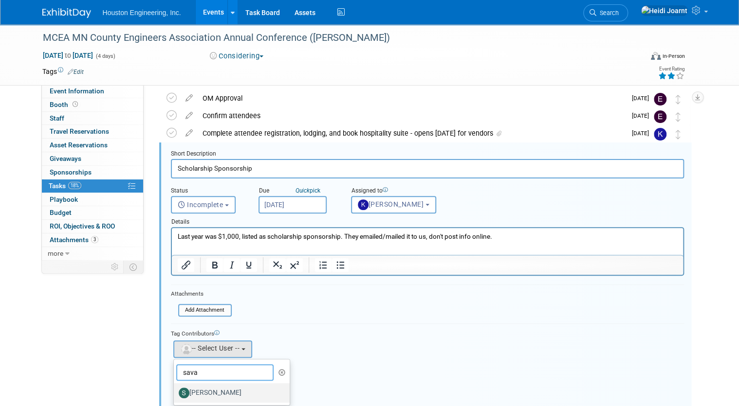
type input "sava"
click at [215, 389] on label "[PERSON_NAME]" at bounding box center [230, 393] width 102 height 16
click at [175, 389] on input "[PERSON_NAME]" at bounding box center [172, 392] width 6 height 6
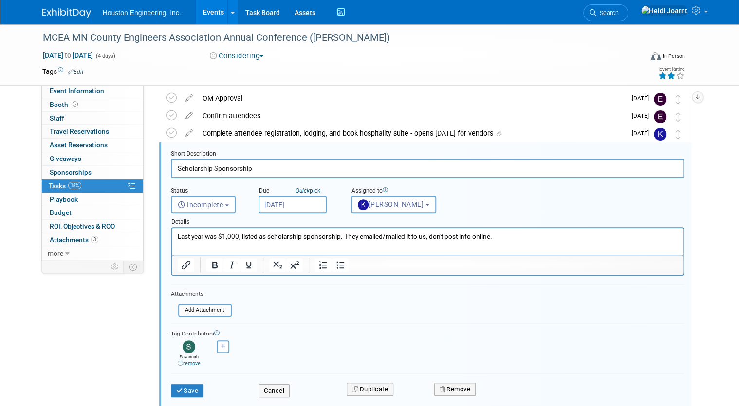
scroll to position [114, 0]
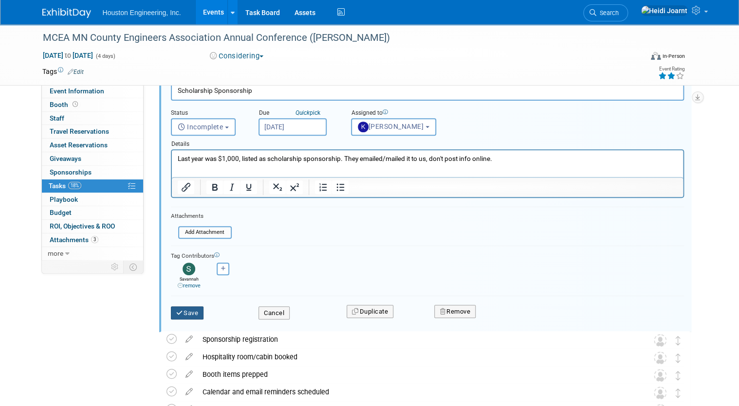
click at [189, 315] on button "Save" at bounding box center [187, 314] width 33 height 14
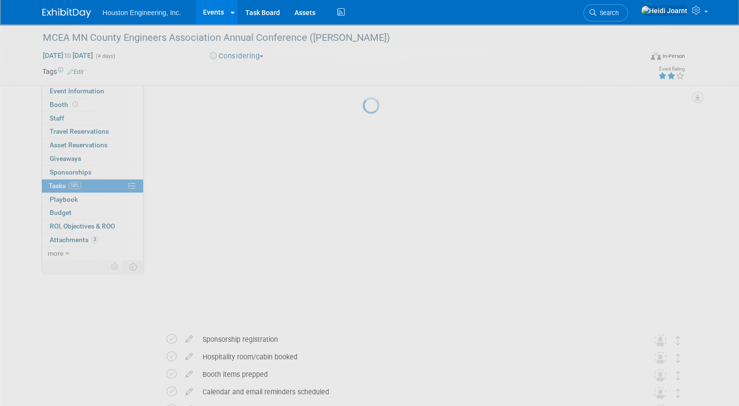
scroll to position [0, 0]
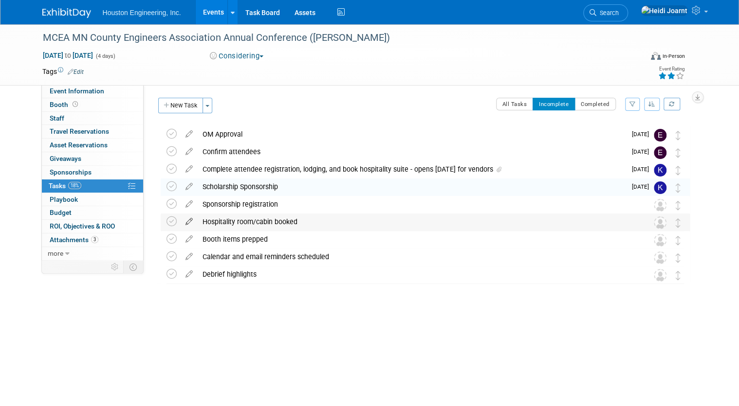
click at [181, 222] on icon at bounding box center [189, 220] width 17 height 12
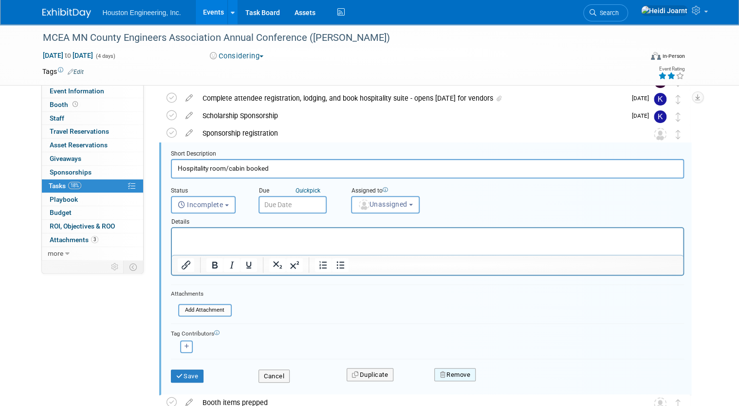
click at [449, 377] on button "Remove" at bounding box center [454, 375] width 41 height 14
click at [506, 382] on link "Yes" at bounding box center [509, 383] width 28 height 16
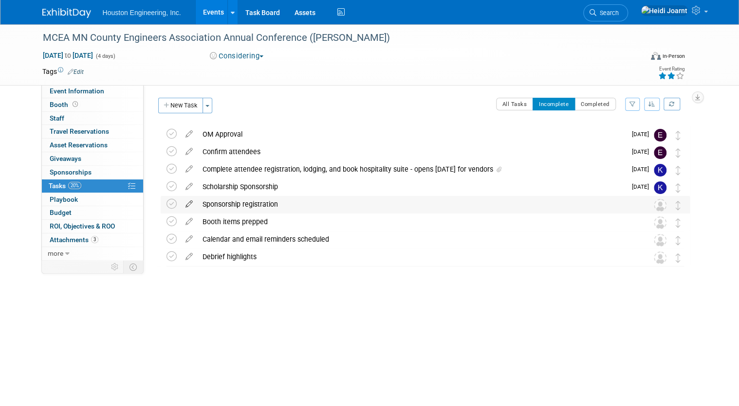
click at [182, 204] on icon at bounding box center [189, 202] width 17 height 12
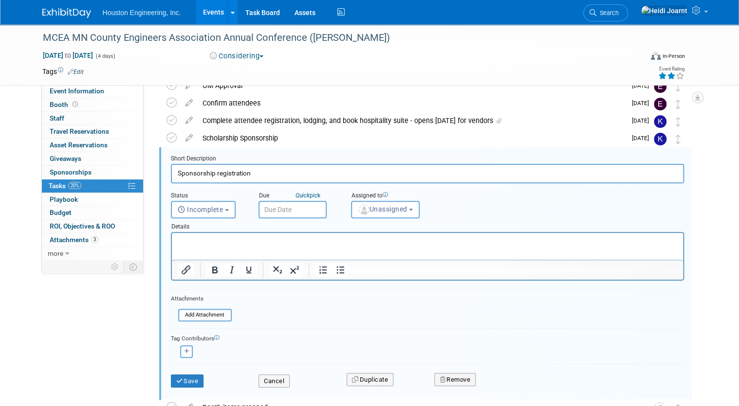
scroll to position [54, 0]
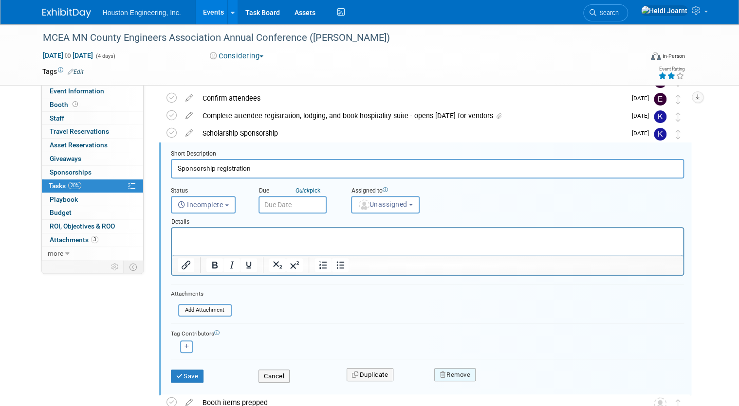
click at [477, 374] on div "Remove" at bounding box center [537, 375] width 220 height 23
click at [463, 373] on button "Remove" at bounding box center [454, 375] width 41 height 14
click at [513, 383] on link "Yes" at bounding box center [509, 383] width 28 height 16
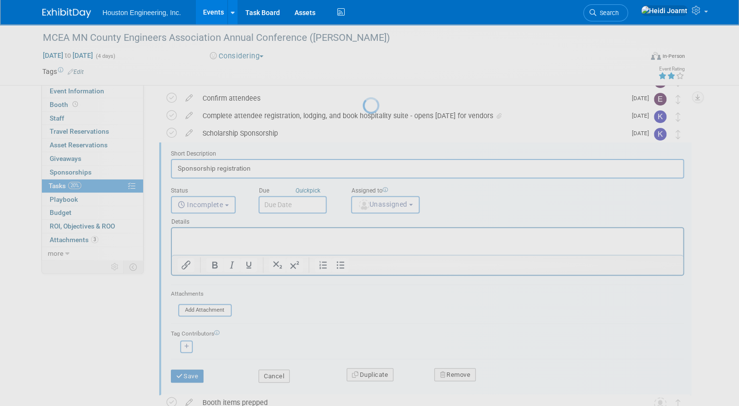
scroll to position [0, 0]
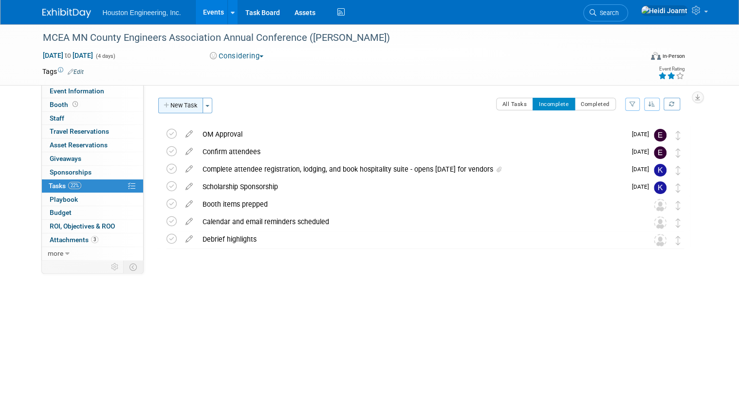
click at [173, 104] on button "New Task" at bounding box center [180, 106] width 45 height 16
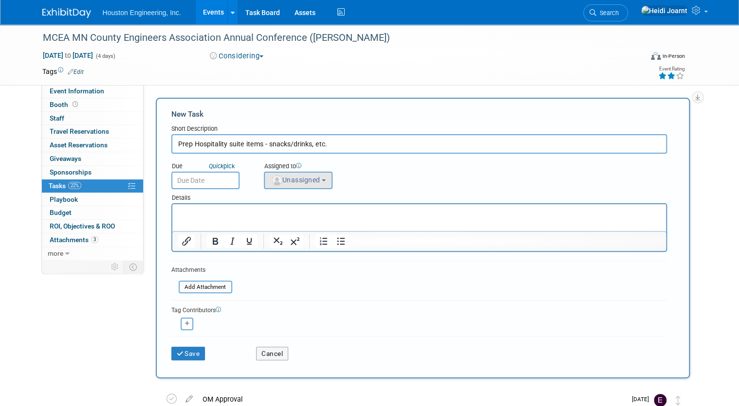
type input "Prep Hospitality suite items - snacks/drinks, etc."
click at [313, 181] on span "Unassigned" at bounding box center [296, 180] width 50 height 8
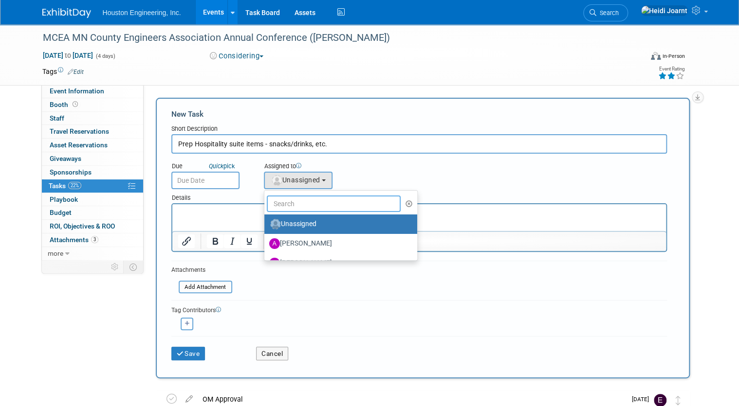
click at [323, 196] on input "text" at bounding box center [334, 204] width 134 height 17
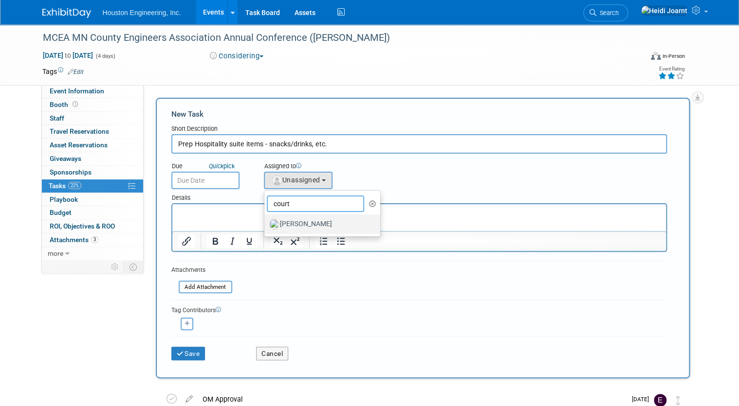
type input "court"
click at [342, 219] on label "[PERSON_NAME]" at bounding box center [320, 225] width 102 height 16
click at [266, 220] on input "[PERSON_NAME]" at bounding box center [262, 223] width 6 height 6
select select "60f40a7f-77ae-4a37-bf03-cdfd13c17c6d"
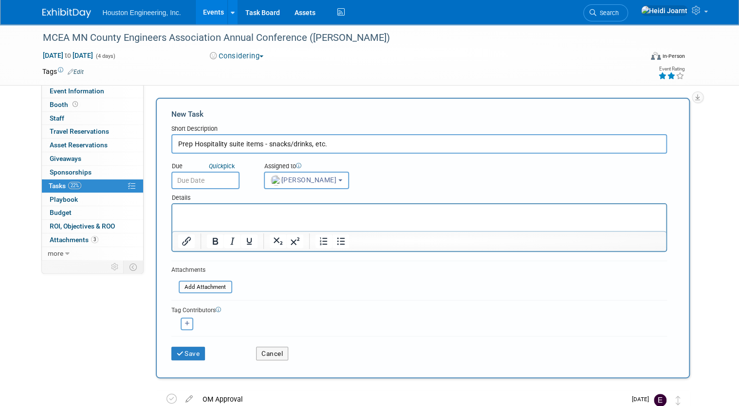
click at [218, 183] on input "text" at bounding box center [205, 181] width 68 height 18
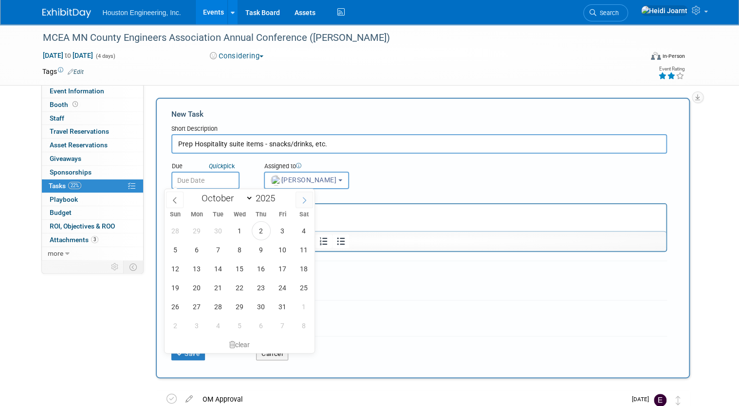
click at [303, 198] on icon at bounding box center [304, 200] width 7 height 7
select select "11"
click at [303, 198] on icon at bounding box center [304, 200] width 7 height 7
type input "2026"
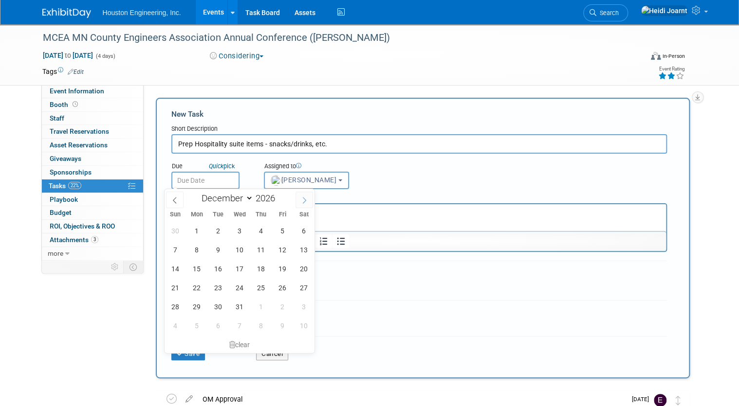
select select "0"
click at [273, 270] on span "16" at bounding box center [282, 268] width 19 height 19
type input "Jan 16, 2026"
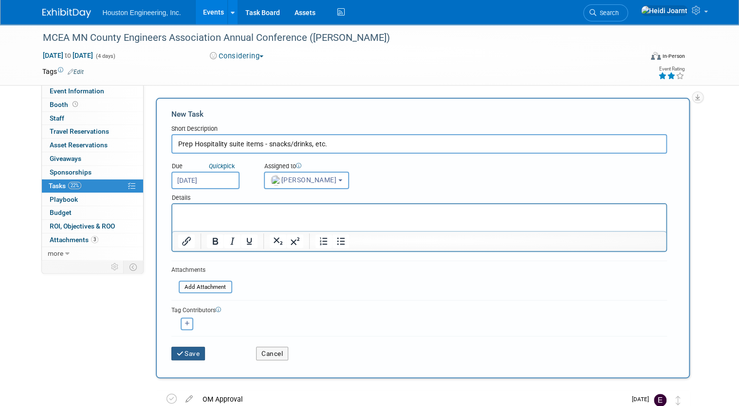
click at [187, 352] on button "Save" at bounding box center [188, 354] width 34 height 14
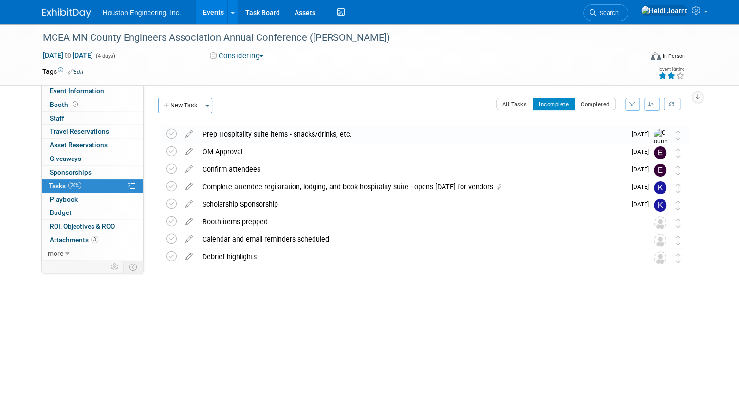
click at [96, 84] on div "MCEA MN County Engineers Association Annual Conference (Cragun's) Jan 20, 2026 …" at bounding box center [369, 54] width 669 height 61
click at [93, 91] on span "Event Information" at bounding box center [77, 91] width 55 height 8
select select "1 - GNG/KO Needed"
select select "Transportation"
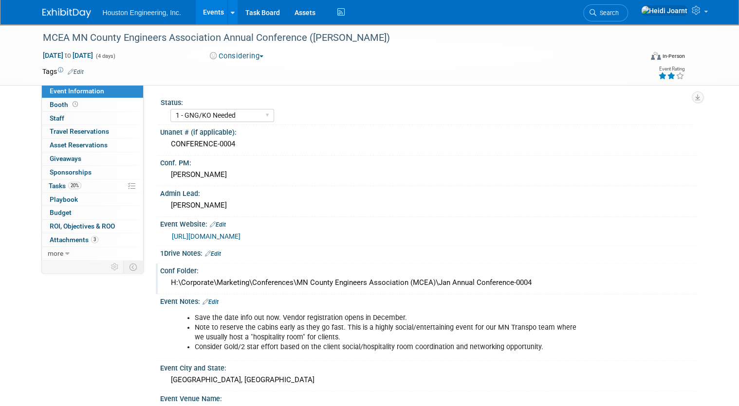
scroll to position [156, 0]
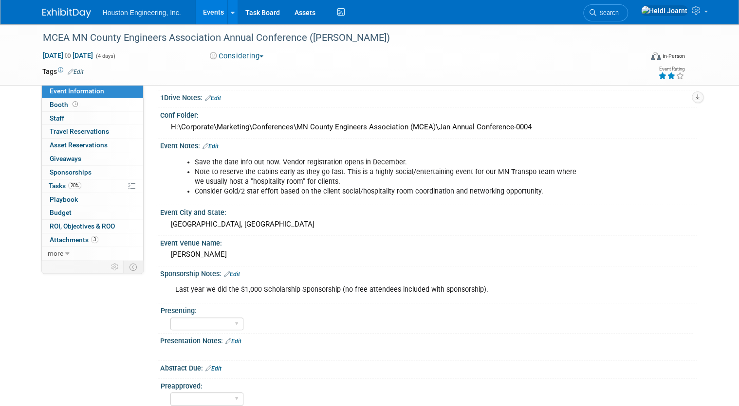
click at [212, 144] on link "Edit" at bounding box center [210, 146] width 16 height 7
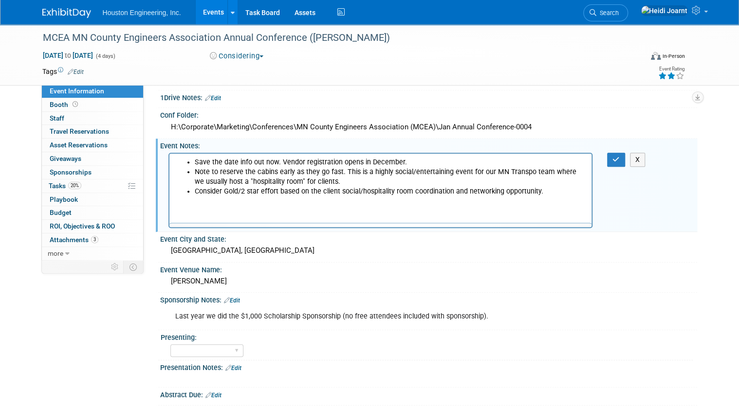
scroll to position [0, 0]
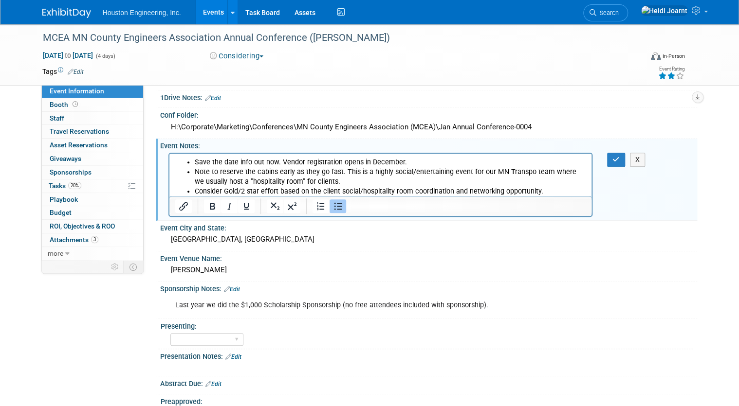
click at [555, 187] on li "Consider Gold/2 star effort based on the client social/hospitality room coordin…" at bounding box center [390, 191] width 392 height 10
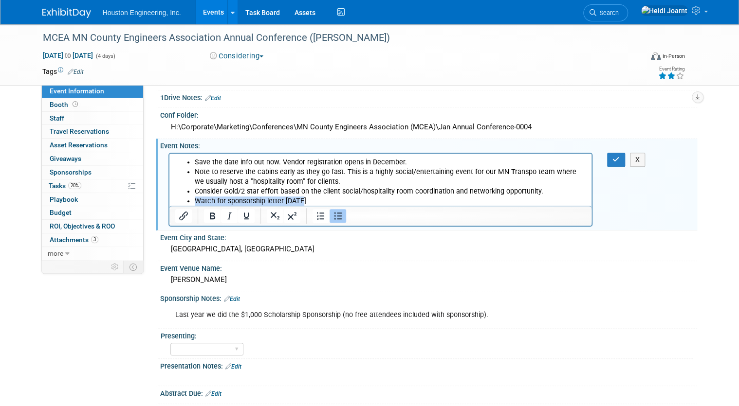
copy li "Watch for sponsorship letter Nov 1"
click at [616, 162] on button "button" at bounding box center [616, 160] width 18 height 14
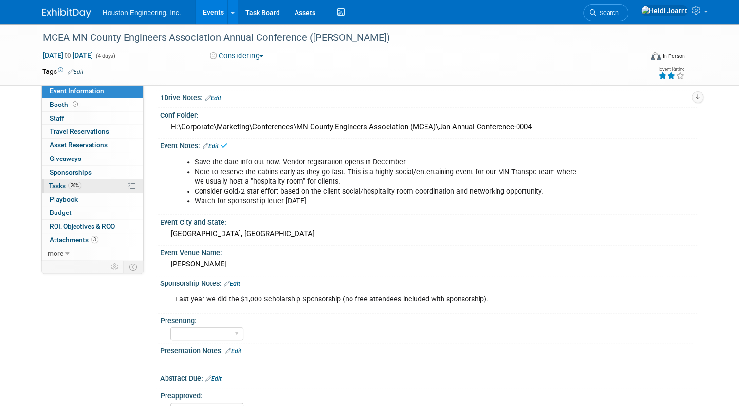
click at [94, 187] on link "20% Tasks 20%" at bounding box center [92, 186] width 101 height 13
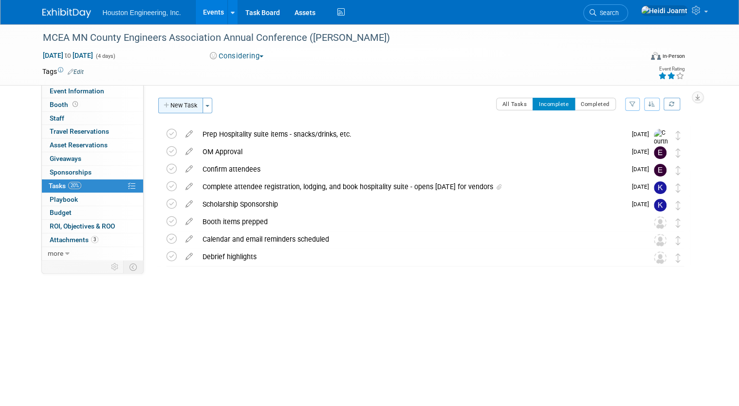
click at [179, 109] on button "New Task" at bounding box center [180, 106] width 45 height 16
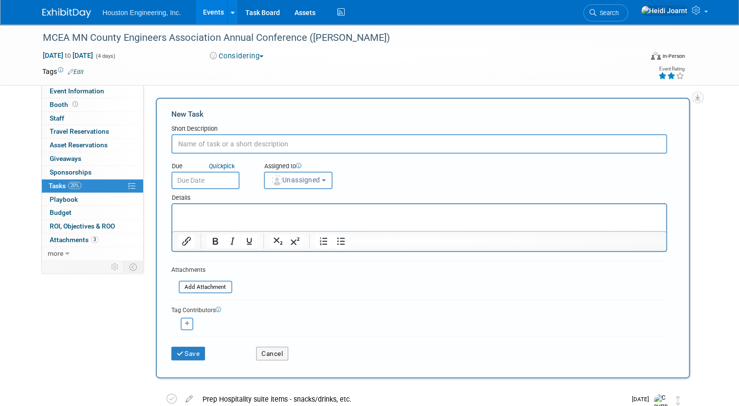
click at [299, 141] on input "text" at bounding box center [418, 143] width 495 height 19
paste input "Watch for sponsorship letter Nov 1"
type input "Watch for sponsorship letter Nov 1 - has more info on the sponsorship info/regi…"
click at [289, 203] on div at bounding box center [418, 227] width 495 height 49
click at [289, 218] on html at bounding box center [418, 211] width 493 height 14
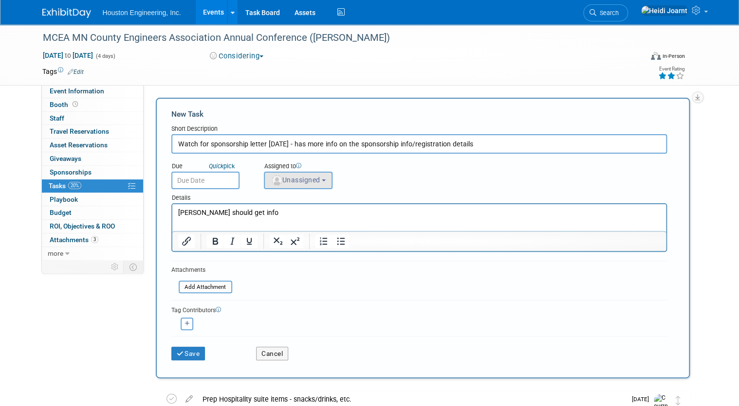
click at [282, 172] on button "Unassigned" at bounding box center [298, 181] width 69 height 18
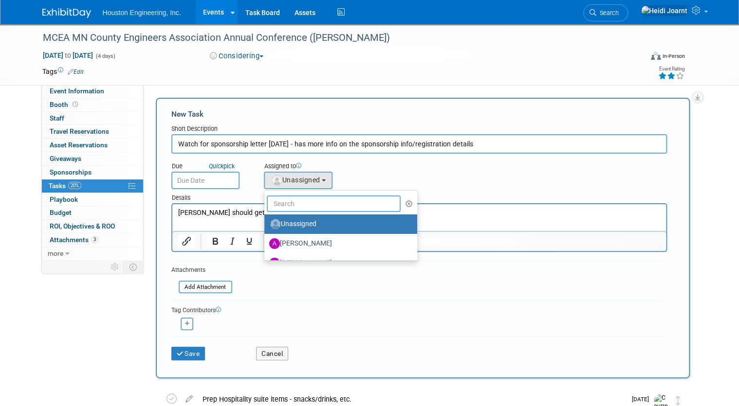
click at [299, 202] on input "text" at bounding box center [334, 204] width 134 height 17
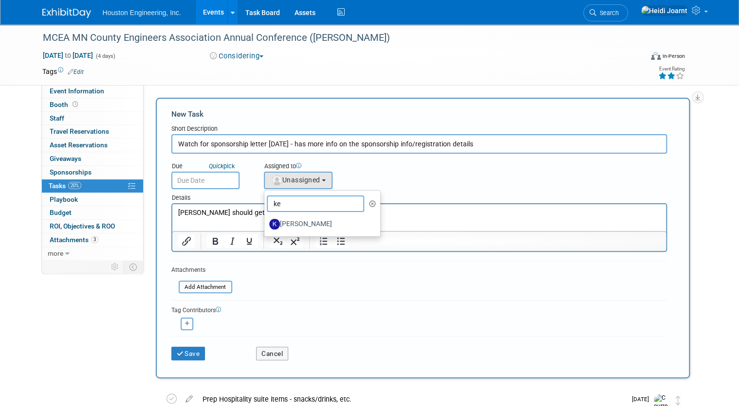
type input "k"
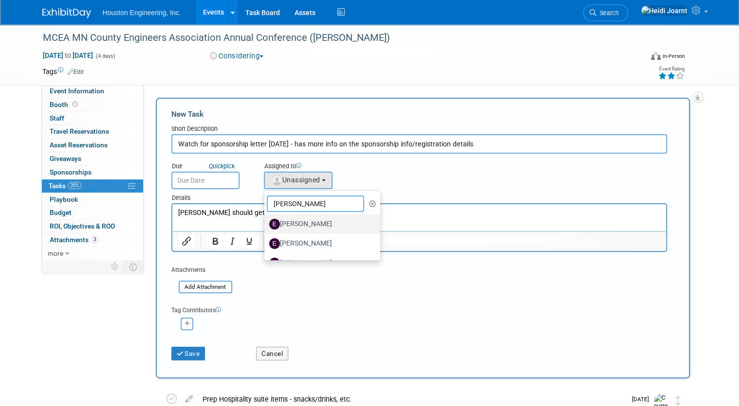
type input "erik"
click at [296, 225] on label "[PERSON_NAME]" at bounding box center [320, 225] width 102 height 16
click at [266, 225] on input "[PERSON_NAME]" at bounding box center [262, 223] width 6 height 6
select select "6d6e2801-0169-4bbe-92d0-2aab87cb08db"
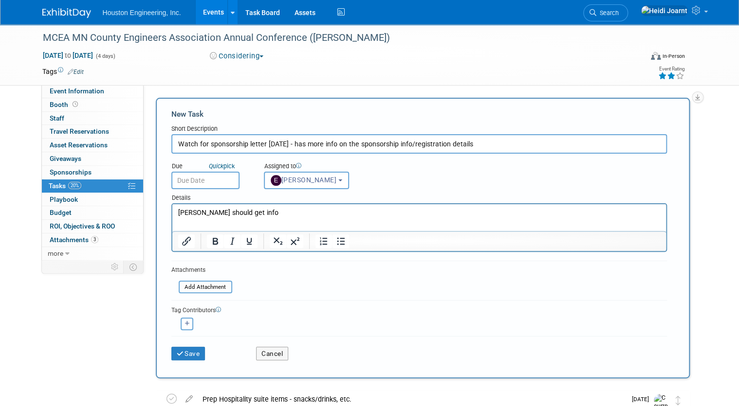
click at [192, 140] on input "Watch for sponsorship letter Nov 1 - has more info on the sponsorship info/regi…" at bounding box center [418, 143] width 495 height 19
click at [179, 144] on input "Watch for sponsorship letter Nov 1 - has more info on the sponsorship info/regi…" at bounding box center [418, 143] width 495 height 19
type input "Pass along/Watch for sponsorship letter Nov 1 - has more info on the sponsorshi…"
click at [185, 324] on icon "button" at bounding box center [187, 323] width 5 height 5
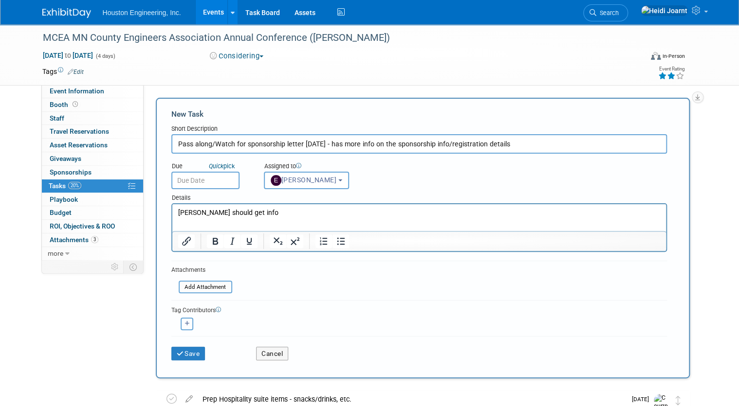
select select
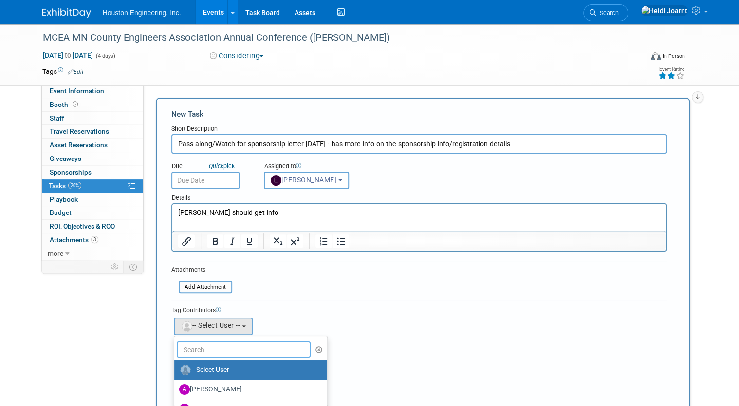
click at [208, 343] on input "text" at bounding box center [244, 350] width 134 height 17
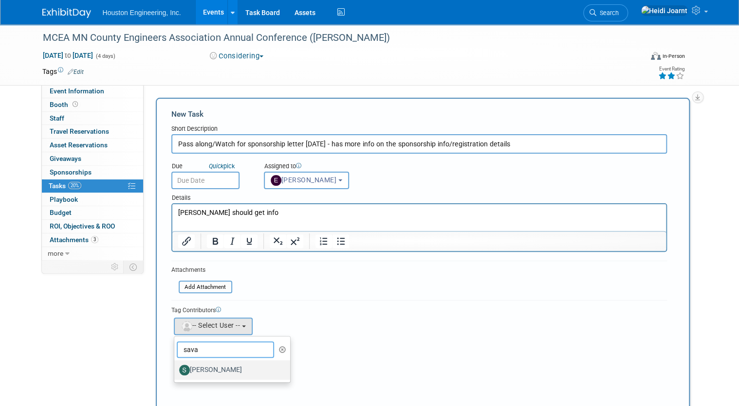
type input "sava"
click at [212, 368] on label "[PERSON_NAME]" at bounding box center [230, 371] width 102 height 16
click at [176, 368] on input "[PERSON_NAME]" at bounding box center [172, 369] width 6 height 6
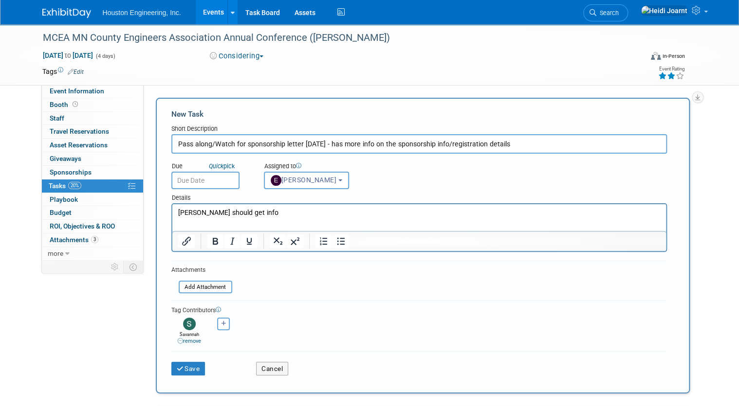
click at [255, 217] on p "Erik should get info" at bounding box center [419, 213] width 482 height 10
click at [181, 372] on button "Save" at bounding box center [188, 369] width 34 height 14
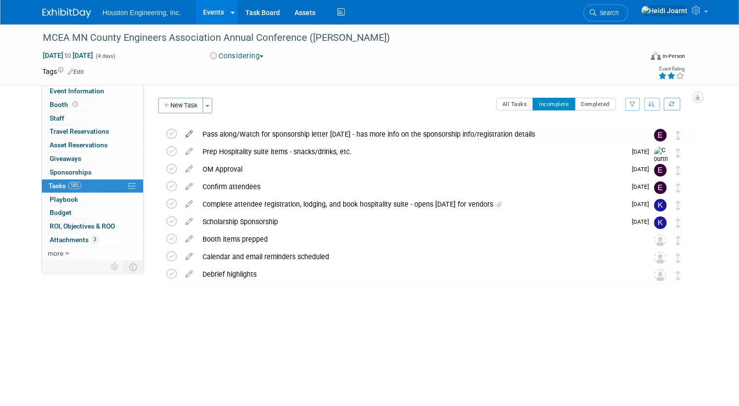
click at [185, 136] on icon at bounding box center [189, 132] width 17 height 12
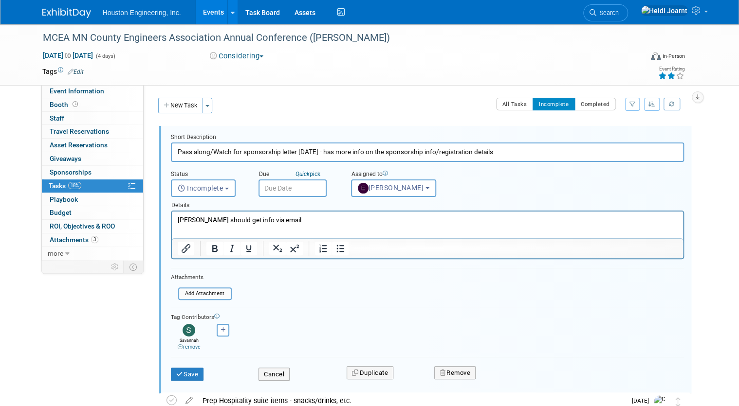
click at [286, 188] on input "text" at bounding box center [292, 189] width 68 height 18
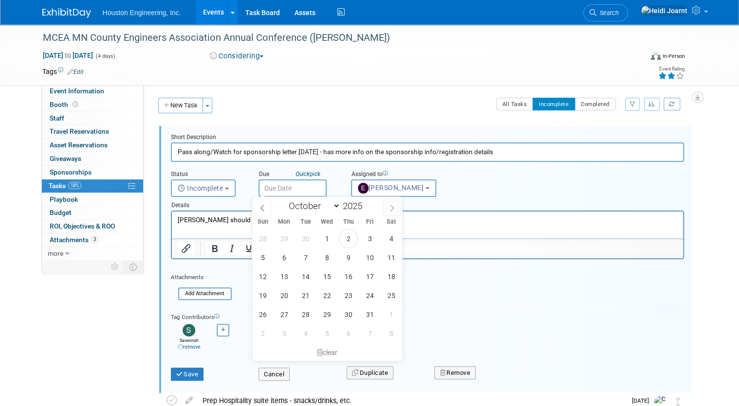
click at [393, 208] on icon at bounding box center [391, 208] width 3 height 6
select select "10"
click at [286, 257] on span "3" at bounding box center [283, 257] width 19 height 19
type input "Nov 3, 2025"
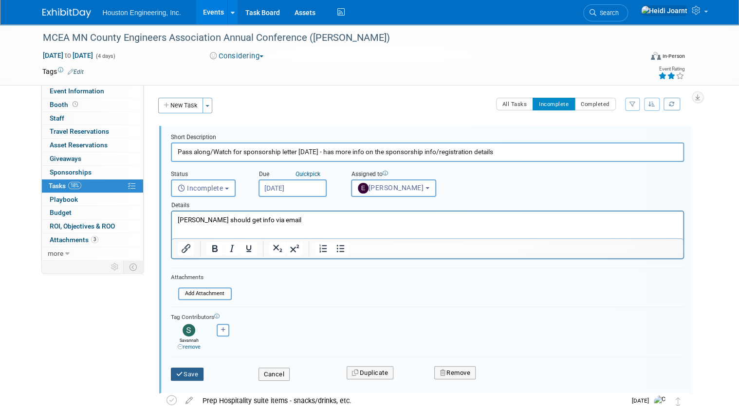
click at [183, 373] on button "Save" at bounding box center [187, 375] width 33 height 14
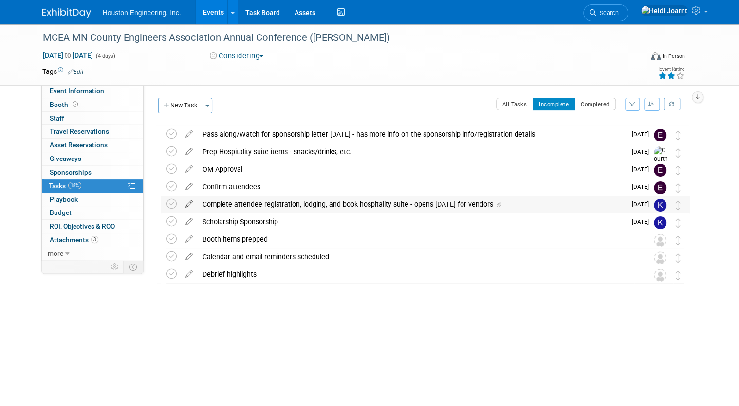
click at [181, 203] on icon at bounding box center [189, 202] width 17 height 12
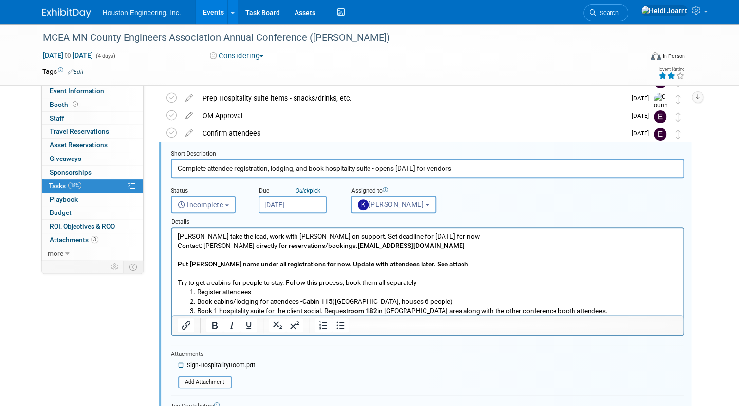
click at [287, 200] on input "Nov 1, 2025" at bounding box center [292, 205] width 68 height 18
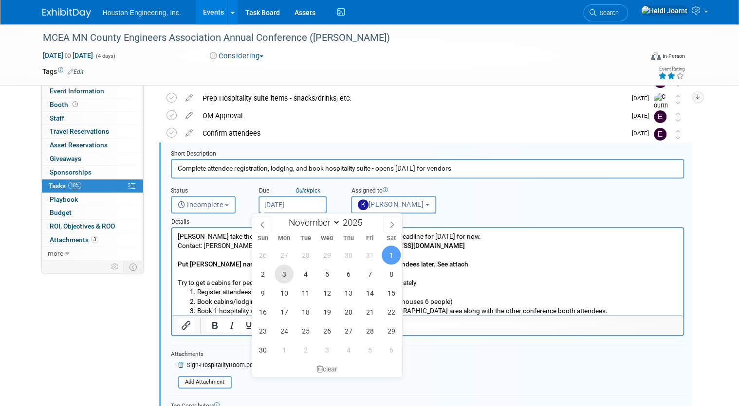
click at [283, 273] on span "3" at bounding box center [283, 274] width 19 height 19
type input "Nov 3, 2025"
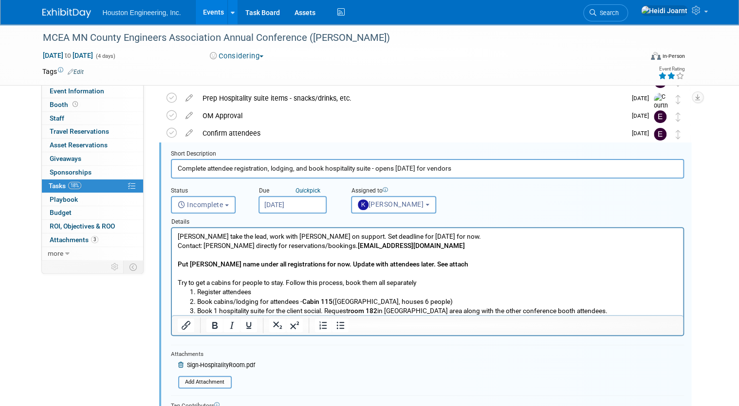
scroll to position [131, 0]
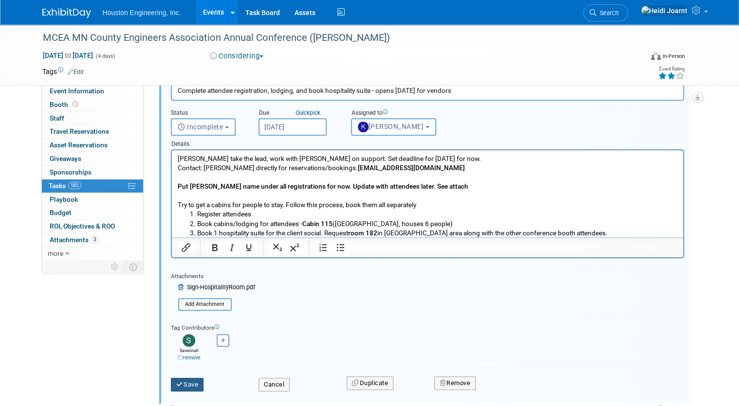
click at [187, 382] on button "Save" at bounding box center [187, 385] width 33 height 14
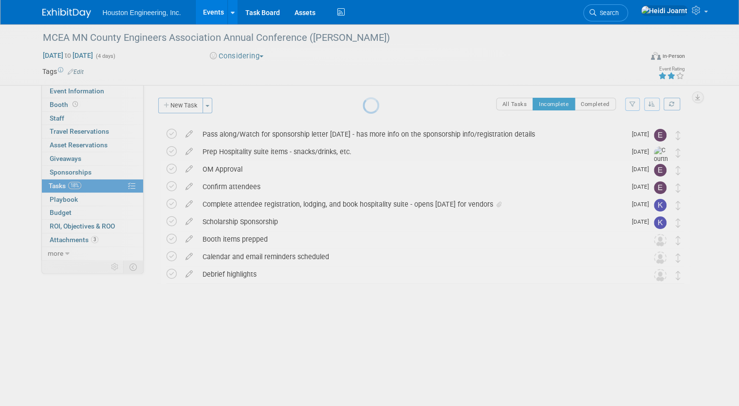
scroll to position [0, 0]
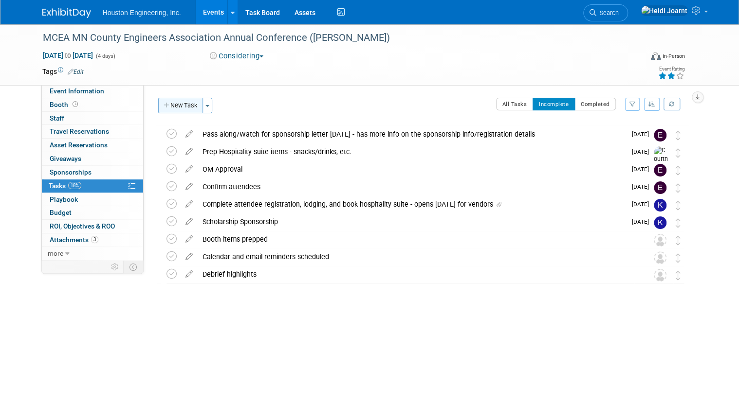
click at [176, 111] on button "New Task" at bounding box center [180, 106] width 45 height 16
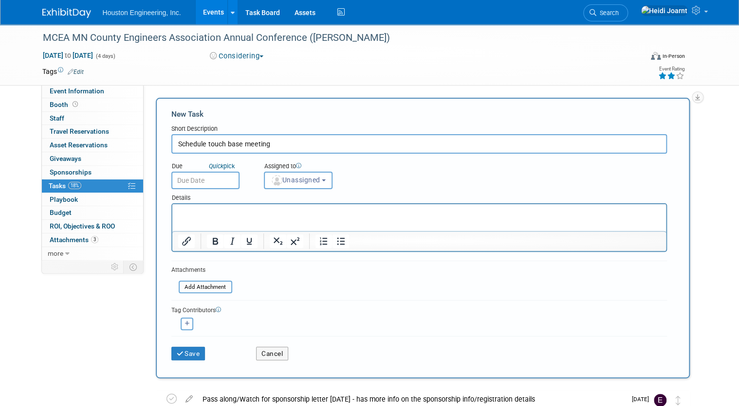
type input "Schedule touch base meeting"
click at [292, 190] on div "Details" at bounding box center [418, 196] width 495 height 14
click at [294, 186] on button "Unassigned" at bounding box center [298, 181] width 69 height 18
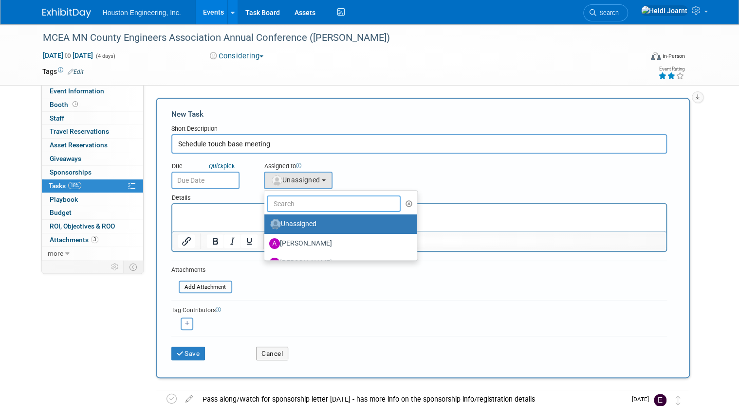
click at [303, 204] on input "text" at bounding box center [334, 204] width 134 height 17
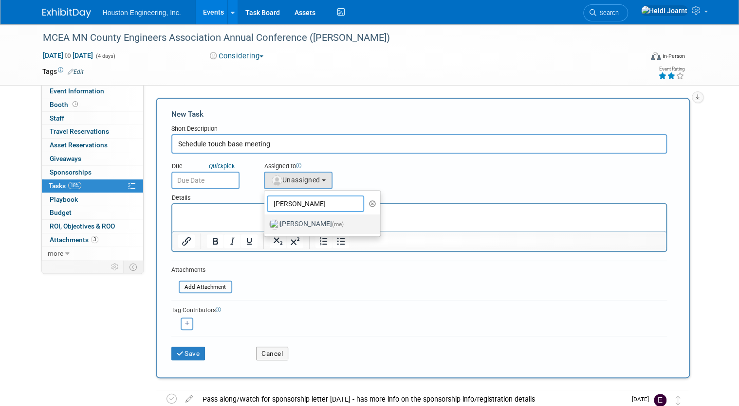
type input "heidi"
click at [332, 225] on span "(me)" at bounding box center [338, 224] width 12 height 7
click at [266, 225] on input "Heidi Joarnt (me)" at bounding box center [262, 223] width 6 height 6
select select "6d2580fd-cc23-403a-9f47-834f17e7f51f"
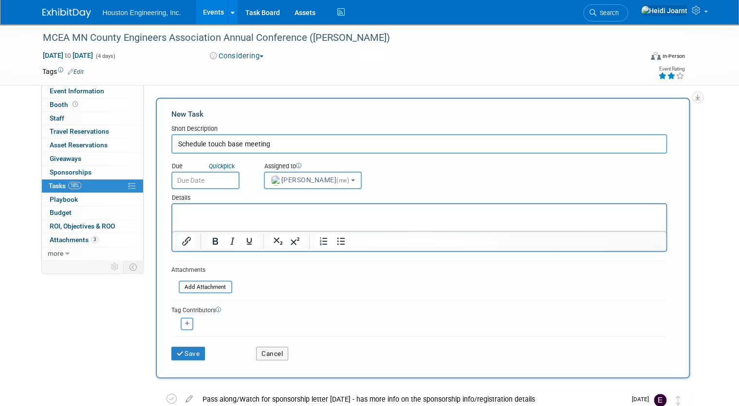
click at [202, 182] on input "text" at bounding box center [205, 181] width 68 height 18
click at [291, 136] on input "Schedule touch base meeting" at bounding box center [418, 143] width 495 height 19
type input "Schedule touch base meeting - schedule in Nov"
click at [299, 211] on p "Rich Text Area. Press ALT-0 for help." at bounding box center [419, 213] width 482 height 10
click at [197, 350] on button "Save" at bounding box center [188, 354] width 34 height 14
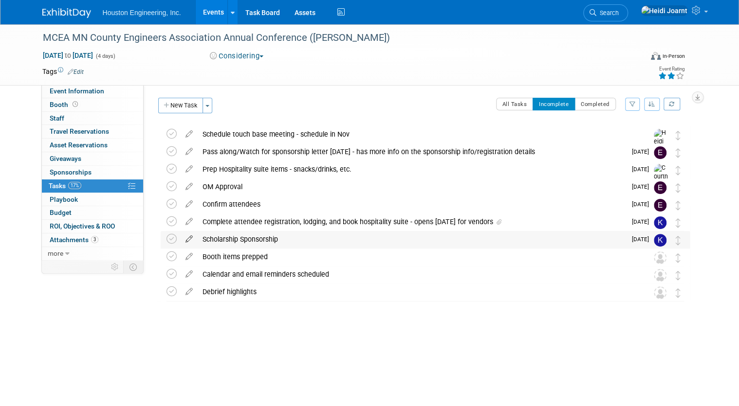
click at [183, 239] on icon at bounding box center [189, 237] width 17 height 12
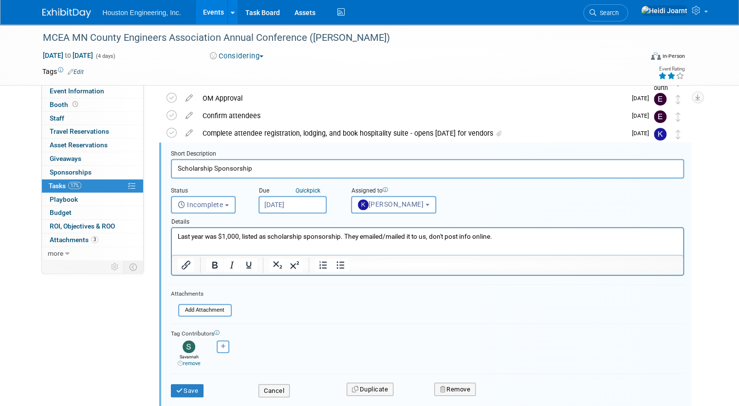
click at [273, 396] on div "Save Cancel Duplicate Remove" at bounding box center [428, 389] width 528 height 23
click at [277, 387] on button "Cancel" at bounding box center [273, 391] width 31 height 14
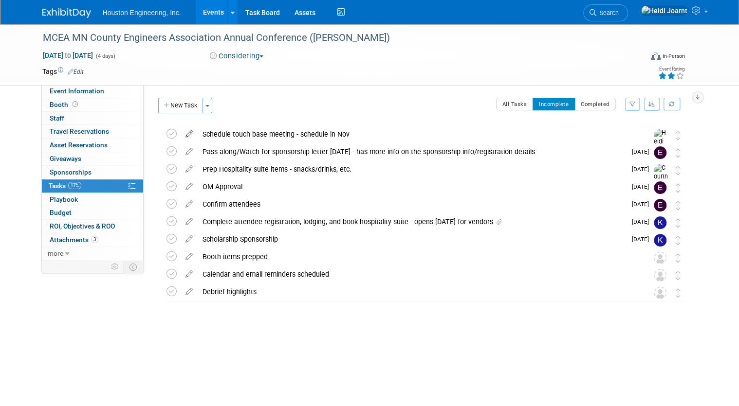
click at [186, 133] on icon at bounding box center [189, 132] width 17 height 12
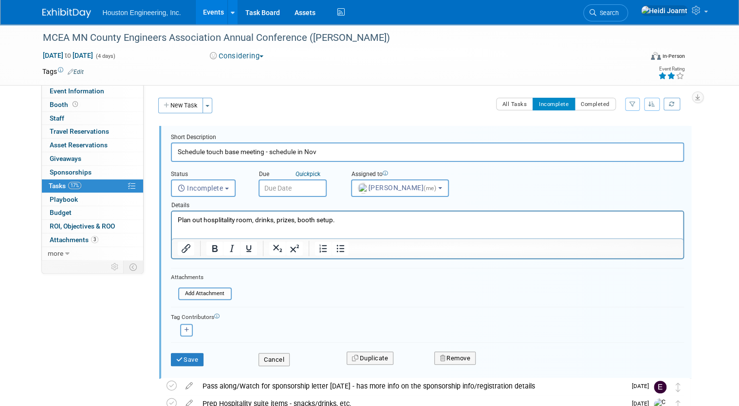
click at [272, 190] on input "text" at bounding box center [292, 189] width 68 height 18
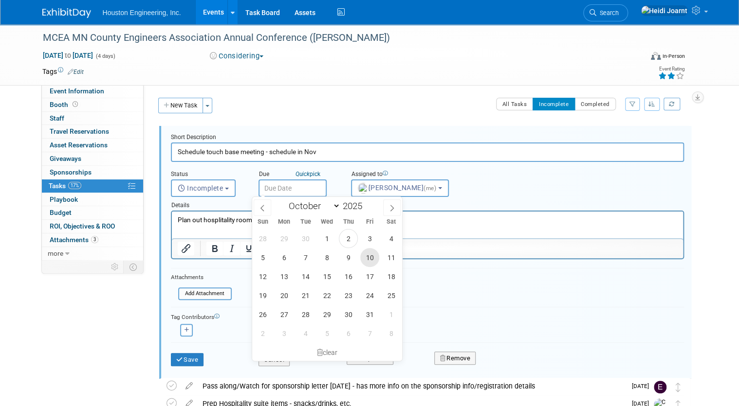
click at [371, 258] on span "10" at bounding box center [369, 257] width 19 height 19
type input "Oct 10, 2025"
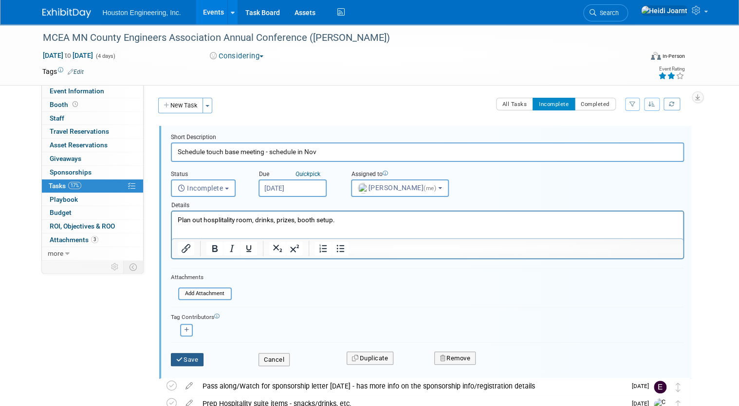
click at [176, 357] on icon "submit" at bounding box center [180, 360] width 8 height 6
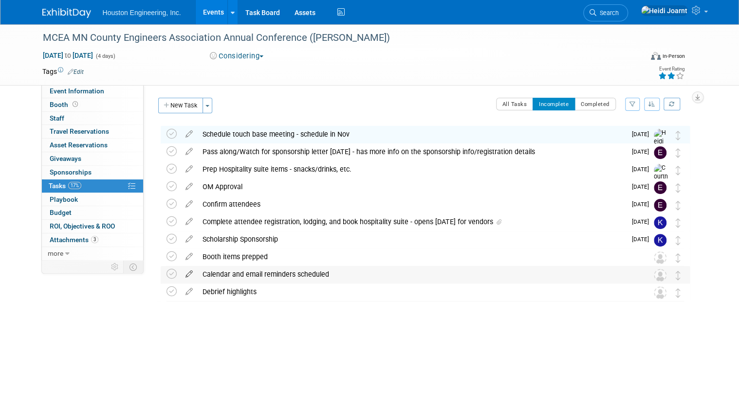
click at [183, 275] on icon at bounding box center [189, 272] width 17 height 12
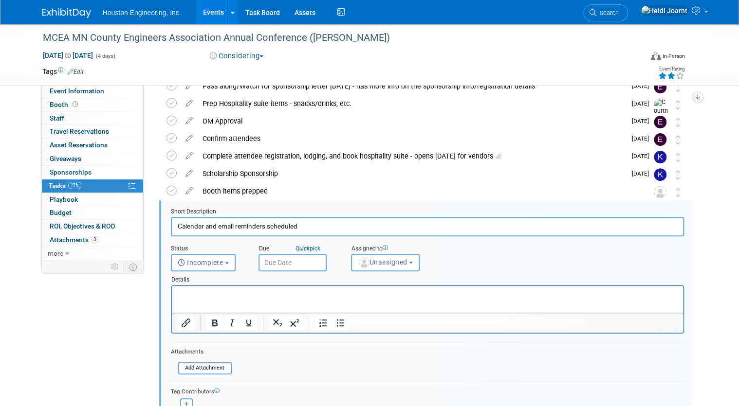
scroll to position [124, 0]
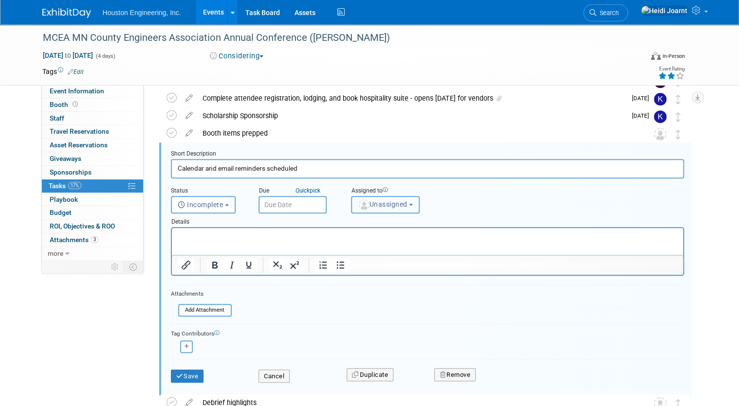
click at [399, 207] on span "Unassigned" at bounding box center [383, 204] width 50 height 8
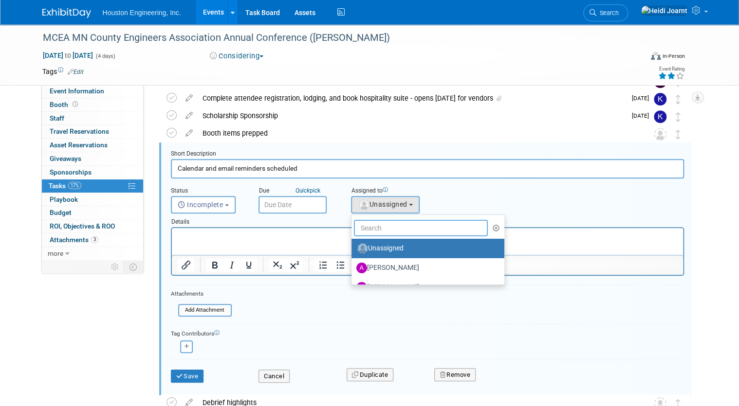
click at [393, 227] on input "text" at bounding box center [421, 228] width 134 height 17
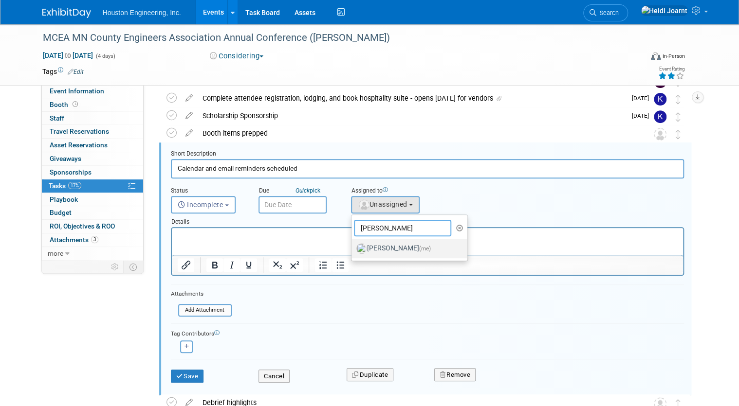
type input "heidi"
click at [401, 251] on label "Heidi Joarnt (me)" at bounding box center [407, 249] width 102 height 16
click at [353, 251] on input "Heidi Joarnt (me)" at bounding box center [349, 247] width 6 height 6
select select "6d2580fd-cc23-403a-9f47-834f17e7f51f"
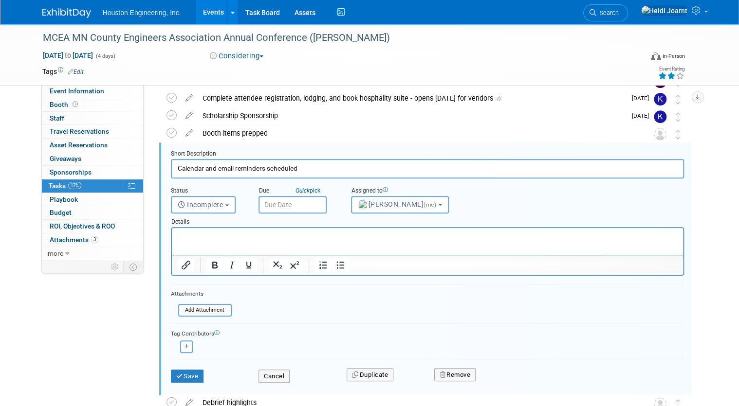
click at [288, 201] on input "text" at bounding box center [292, 205] width 68 height 18
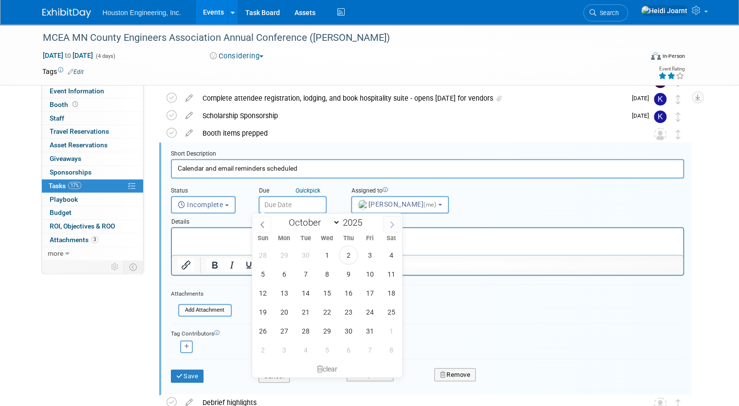
click at [390, 228] on span at bounding box center [392, 224] width 18 height 17
select select "11"
click at [285, 290] on span "15" at bounding box center [283, 293] width 19 height 19
type input "Dec 15, 2025"
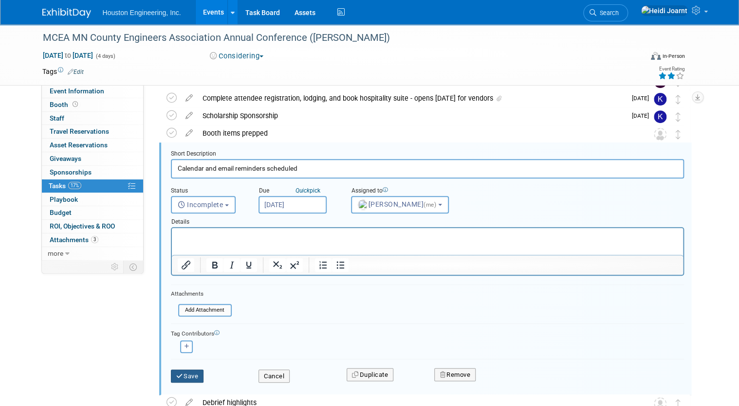
click at [193, 372] on button "Save" at bounding box center [187, 377] width 33 height 14
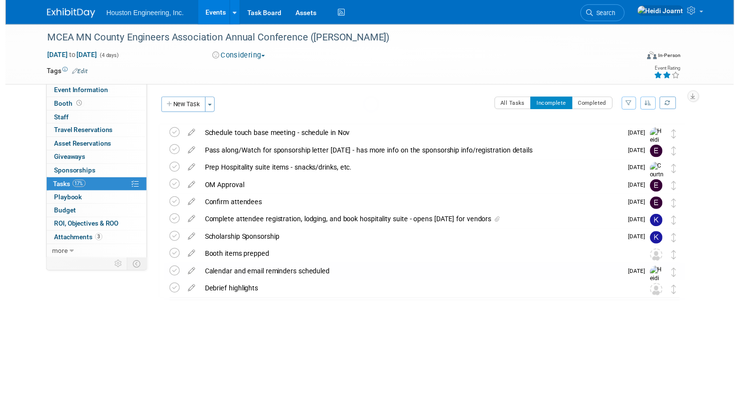
scroll to position [0, 0]
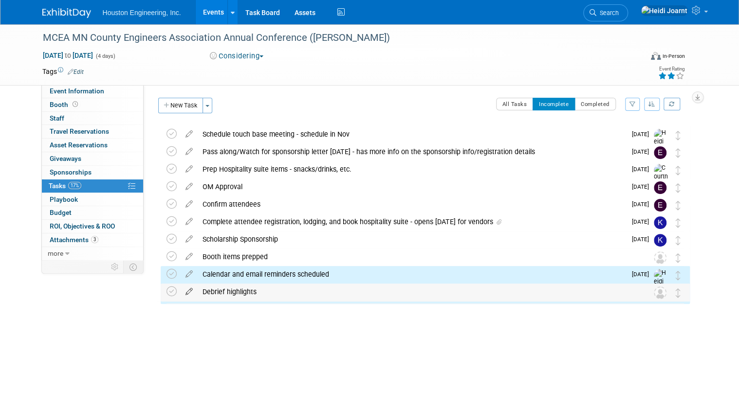
click at [183, 292] on icon at bounding box center [189, 290] width 17 height 12
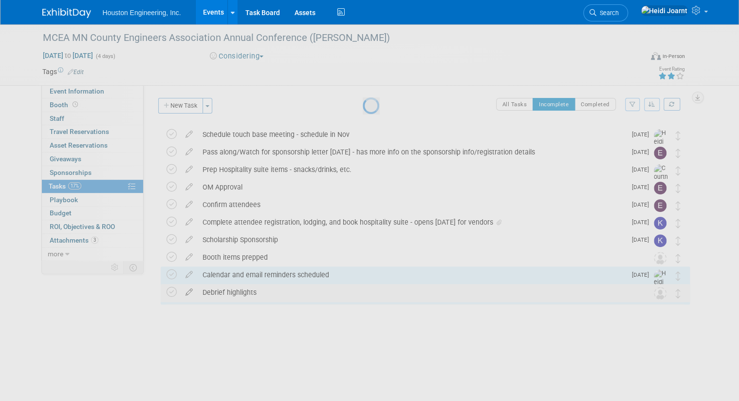
select select "9"
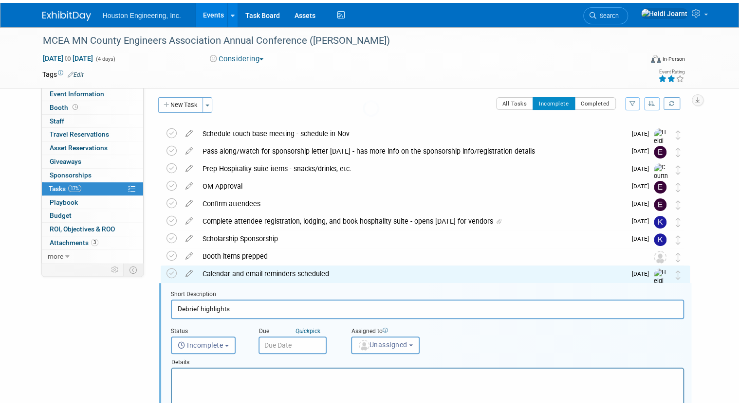
scroll to position [141, 0]
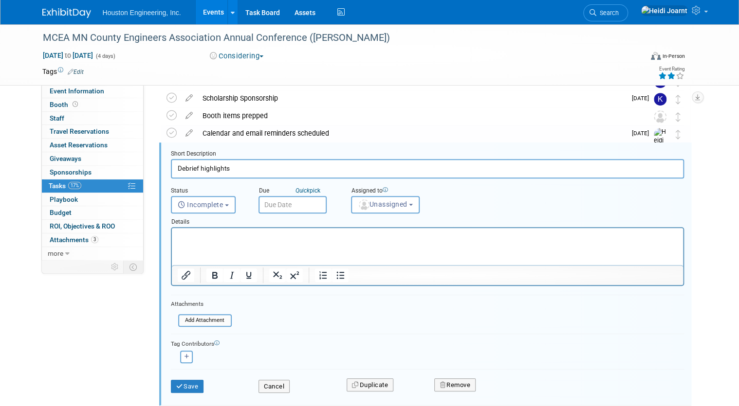
drag, startPoint x: 215, startPoint y: 162, endPoint x: 139, endPoint y: 170, distance: 76.8
click at [139, 170] on div "Event Information Event Info Booth Booth 0 Staff 0 Staff 0 Travel Reservations …" at bounding box center [369, 164] width 669 height 562
type input "Schedule debrief meeting"
click at [389, 210] on button "Unassigned" at bounding box center [385, 205] width 69 height 18
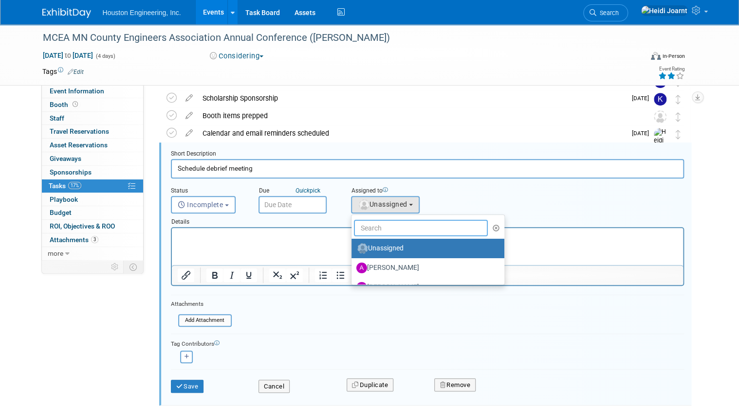
click at [386, 222] on input "text" at bounding box center [421, 228] width 134 height 17
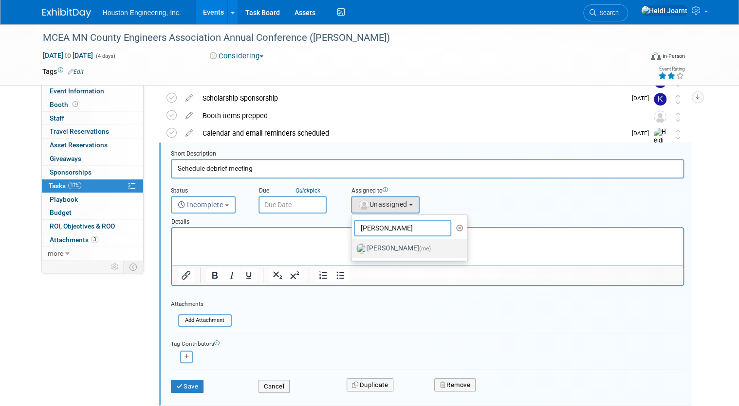
type input "heidi"
click at [394, 248] on label "Heidi Joarnt (me)" at bounding box center [407, 249] width 102 height 16
click at [353, 248] on input "Heidi Joarnt (me)" at bounding box center [349, 247] width 6 height 6
select select "6d2580fd-cc23-403a-9f47-834f17e7f51f"
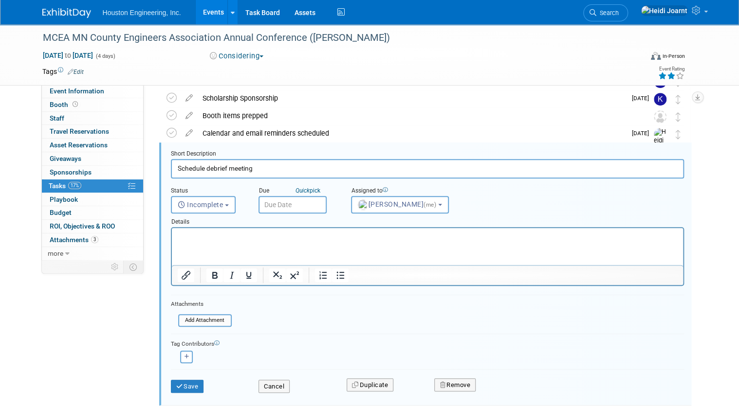
click at [276, 199] on input "text" at bounding box center [292, 205] width 68 height 18
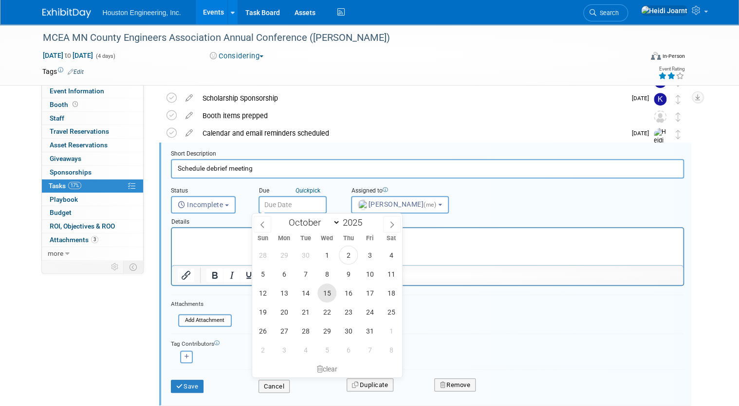
click at [331, 292] on span "15" at bounding box center [326, 293] width 19 height 19
type input "Oct 15, 2025"
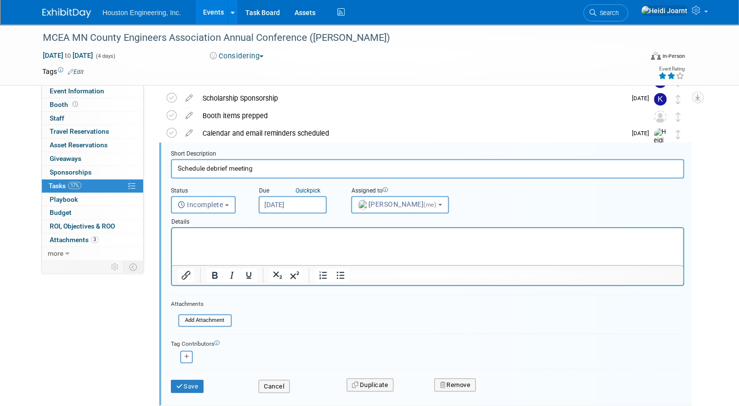
click at [185, 374] on div "Save" at bounding box center [208, 384] width 88 height 20
click at [184, 380] on button "Save" at bounding box center [187, 387] width 33 height 14
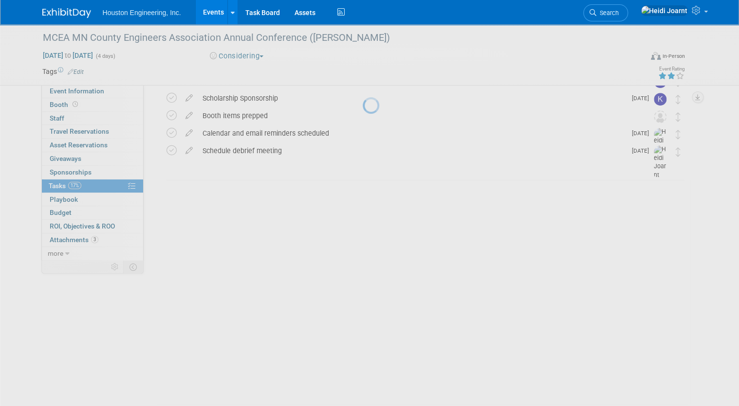
scroll to position [0, 0]
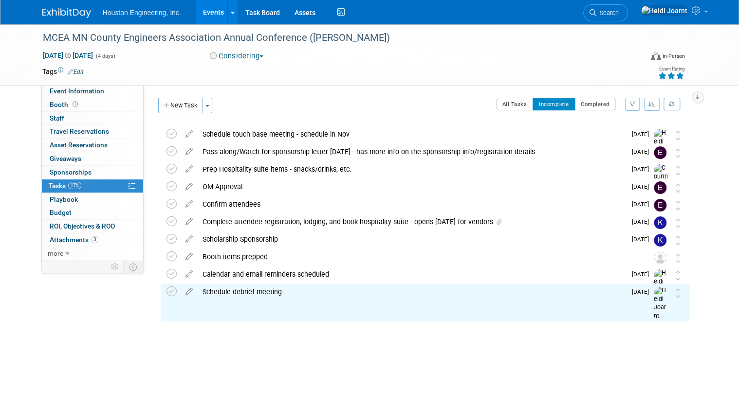
click at [684, 76] on icon at bounding box center [679, 76] width 9 height 7
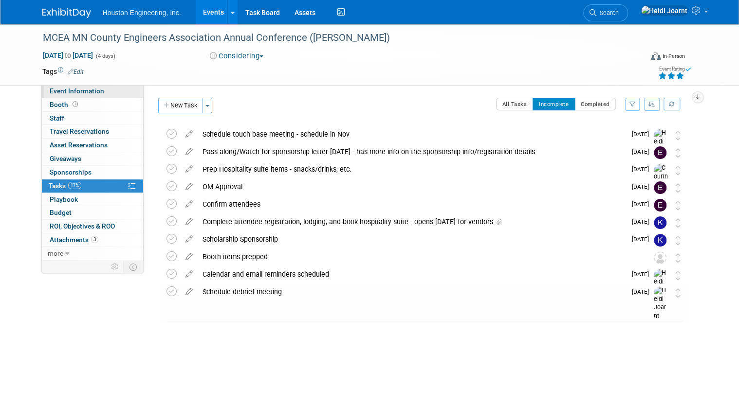
click at [78, 95] on span "Event Information" at bounding box center [77, 91] width 55 height 8
select select "1 - GNG/KO Needed"
select select "Transportation"
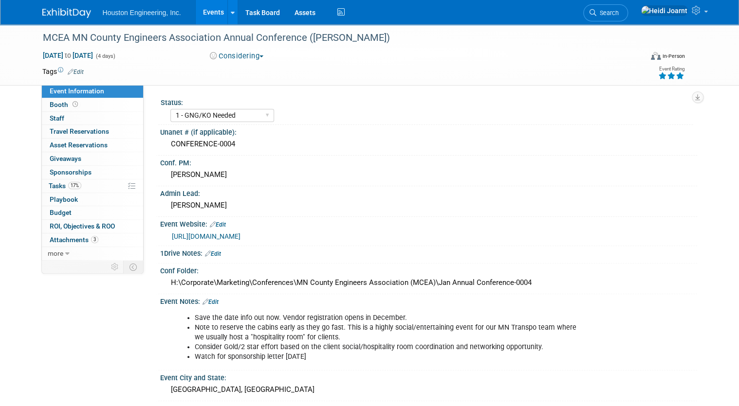
click at [208, 14] on link "Events" at bounding box center [214, 12] width 36 height 24
